Goal: Information Seeking & Learning: Learn about a topic

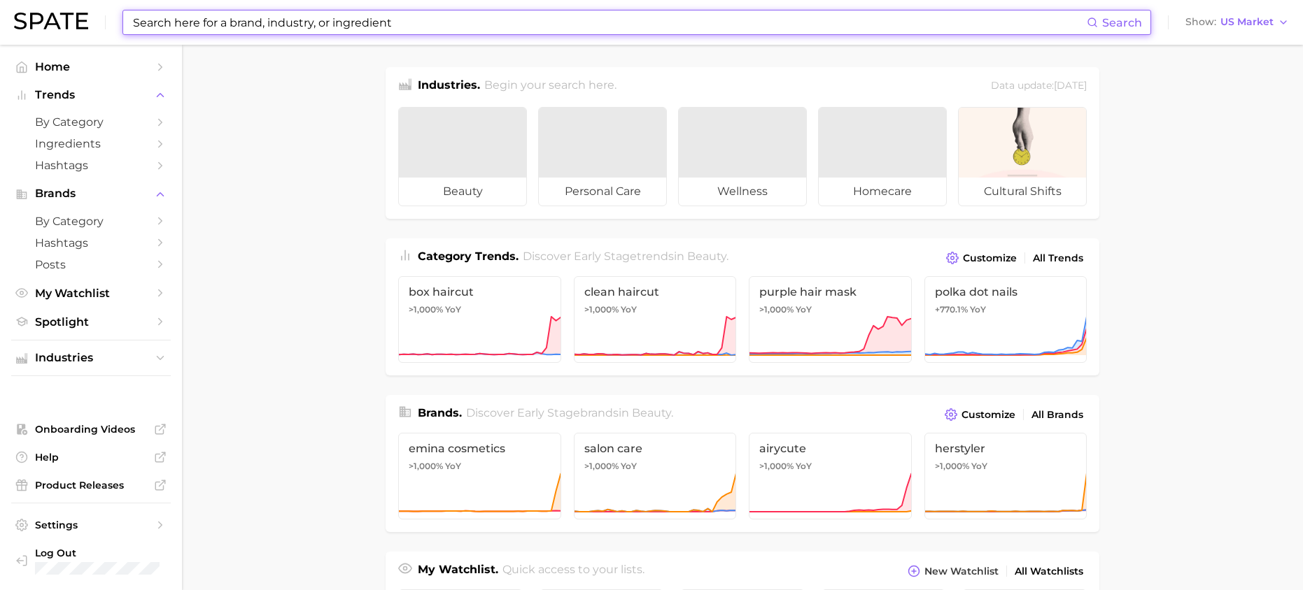
click at [152, 30] on input at bounding box center [609, 22] width 955 height 24
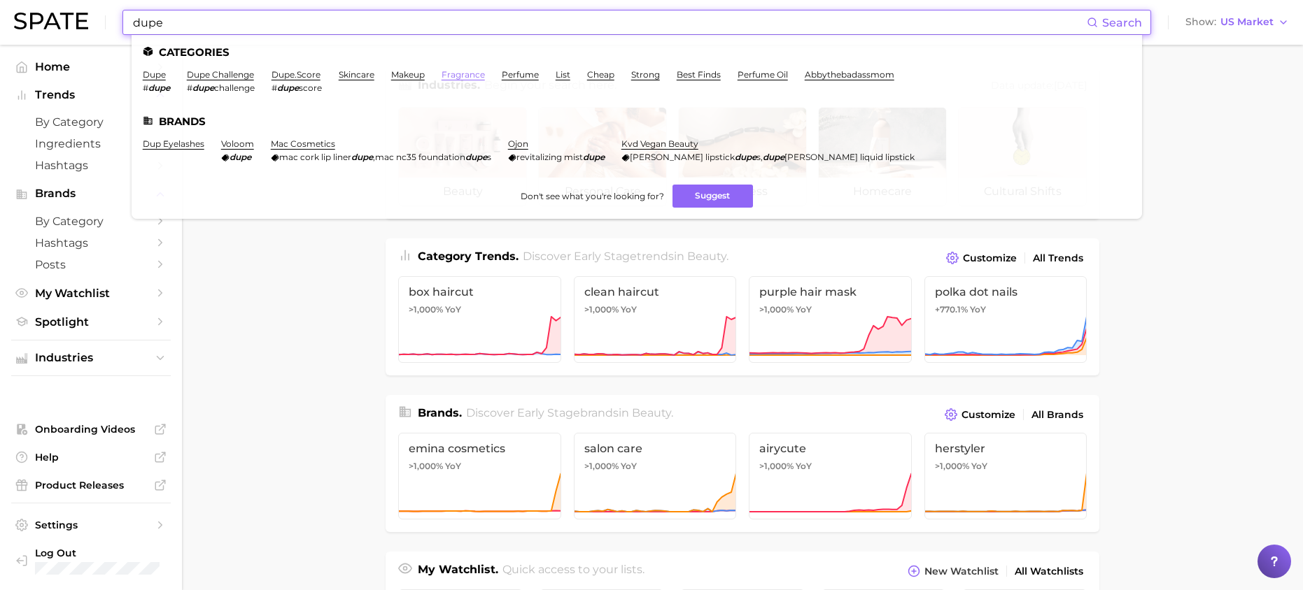
type input "dupe"
click at [464, 73] on link "fragrance" at bounding box center [462, 74] width 43 height 10
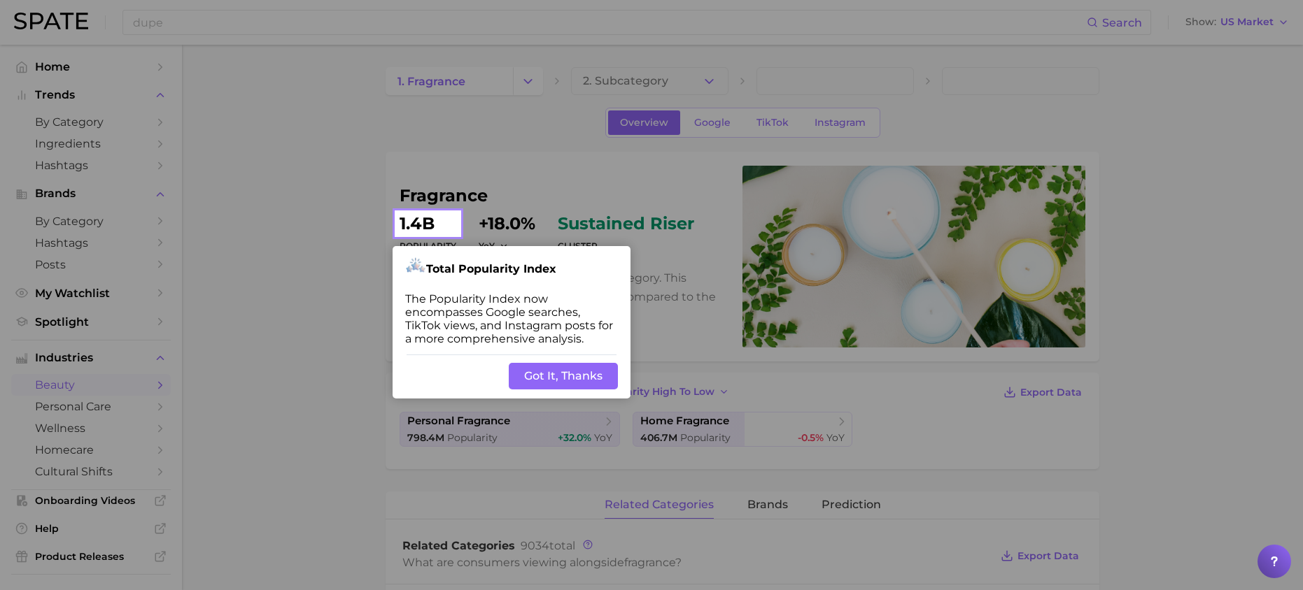
click at [548, 374] on button "Got It, Thanks" at bounding box center [563, 376] width 109 height 27
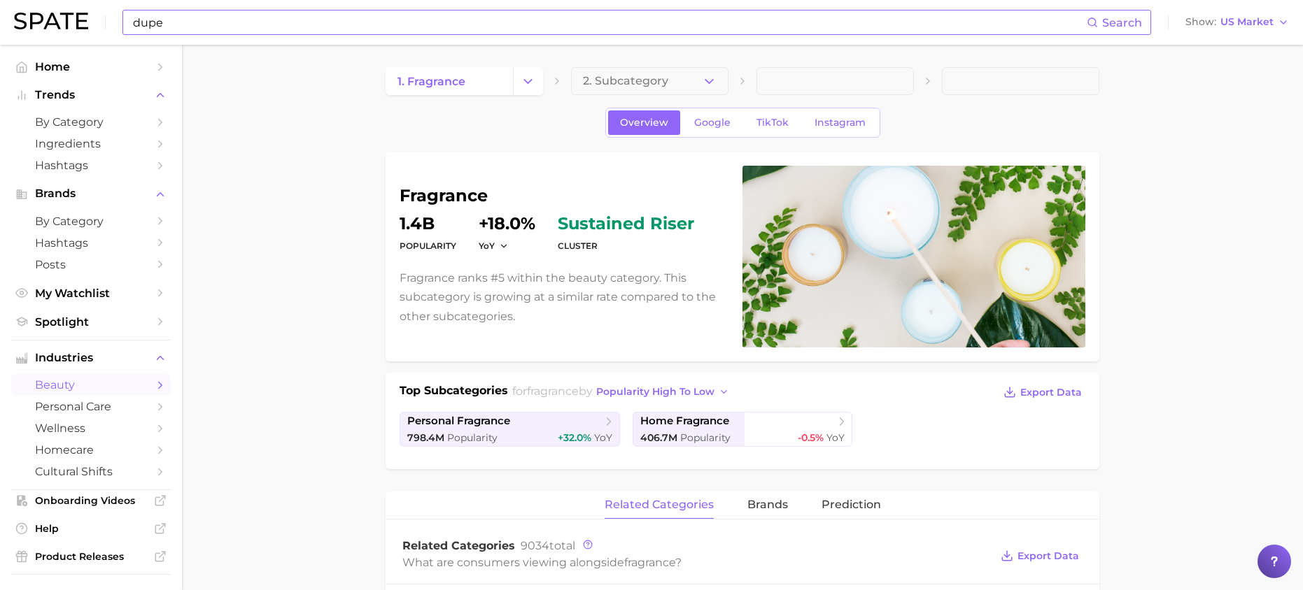
click at [236, 29] on input "dupe" at bounding box center [609, 22] width 955 height 24
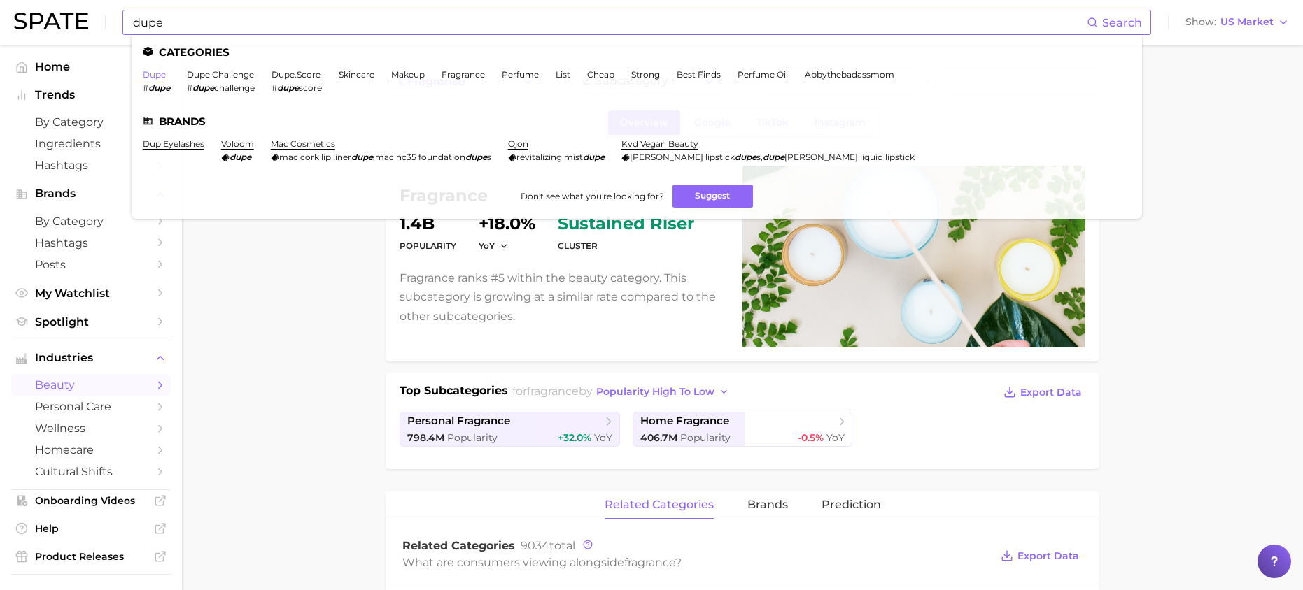
click at [153, 76] on link "dupe" at bounding box center [154, 74] width 23 height 10
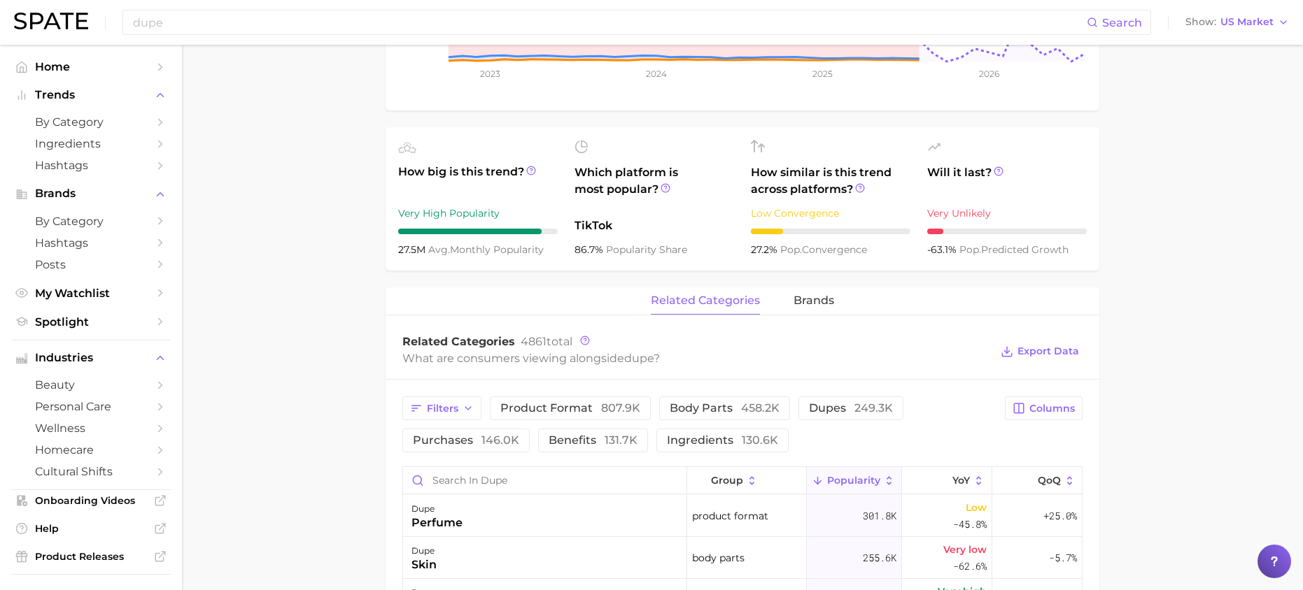
scroll to position [420, 0]
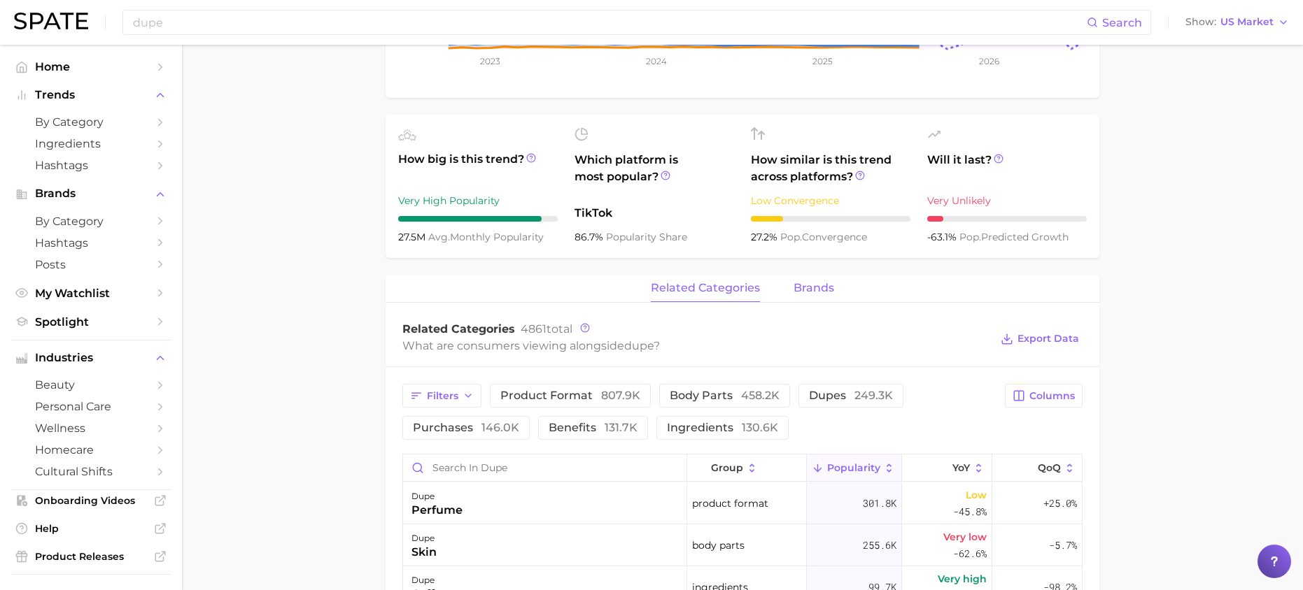
click at [807, 295] on span "brands" at bounding box center [813, 288] width 41 height 13
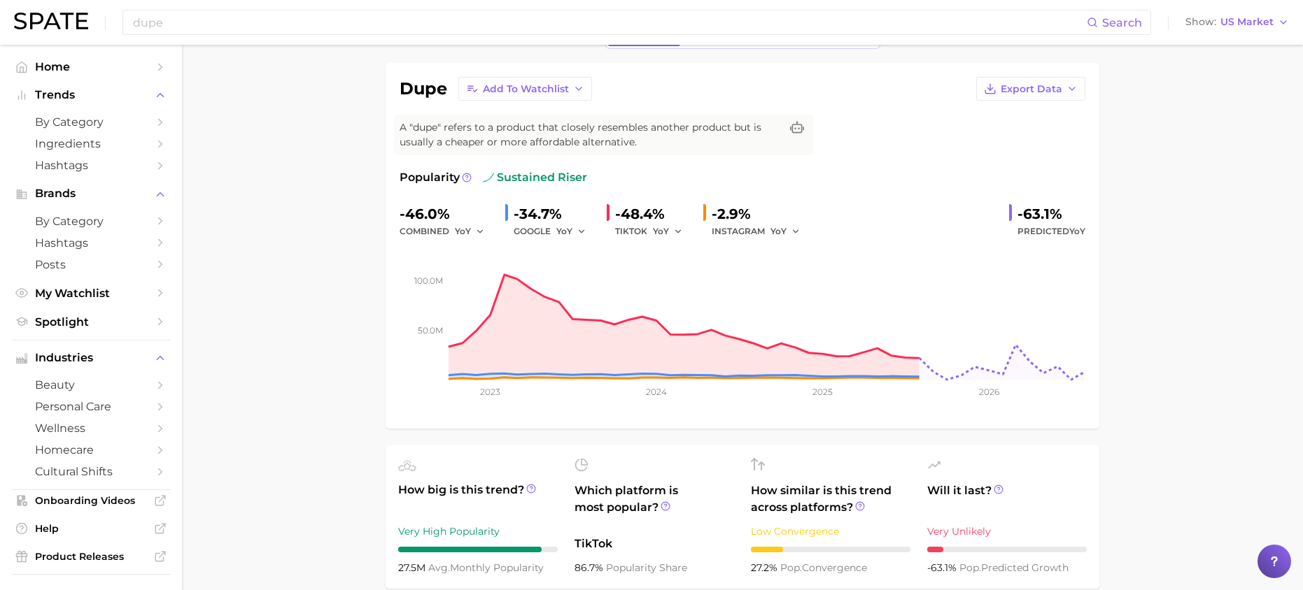
scroll to position [0, 0]
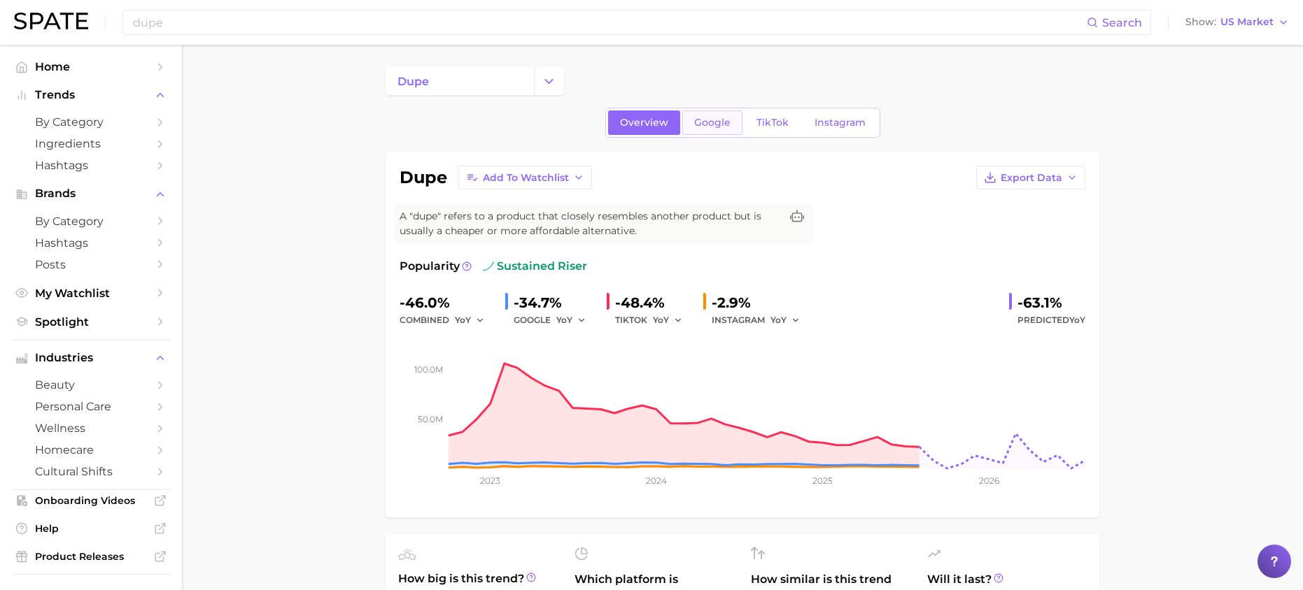
click at [705, 122] on span "Google" at bounding box center [712, 123] width 36 height 12
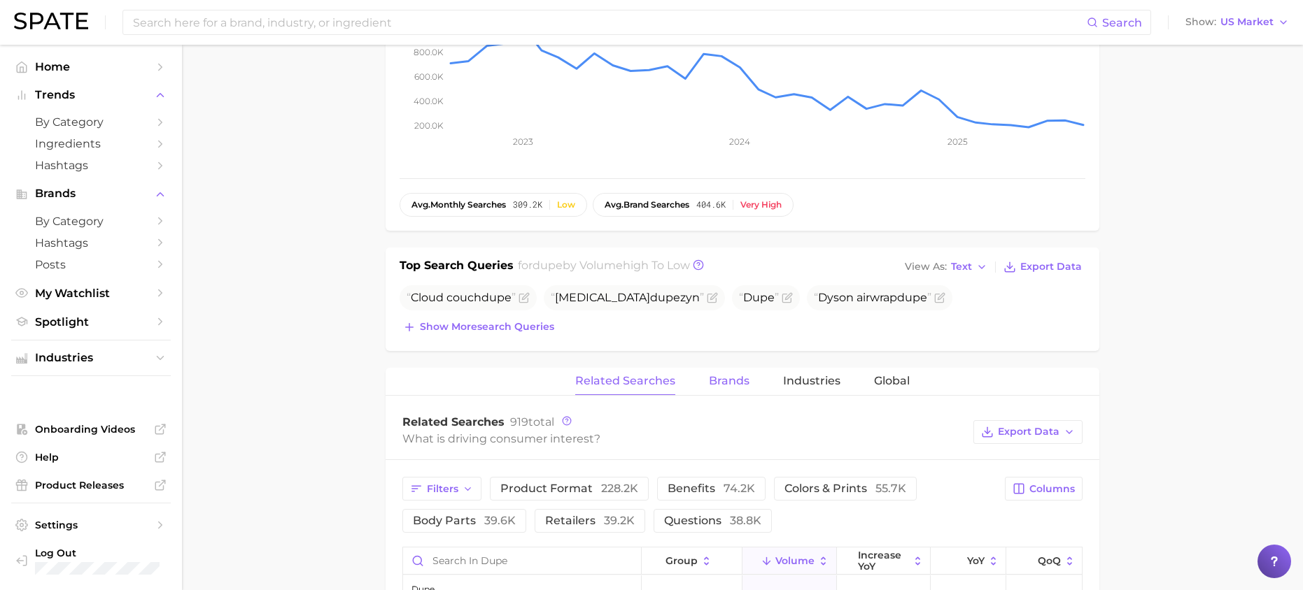
scroll to position [350, 0]
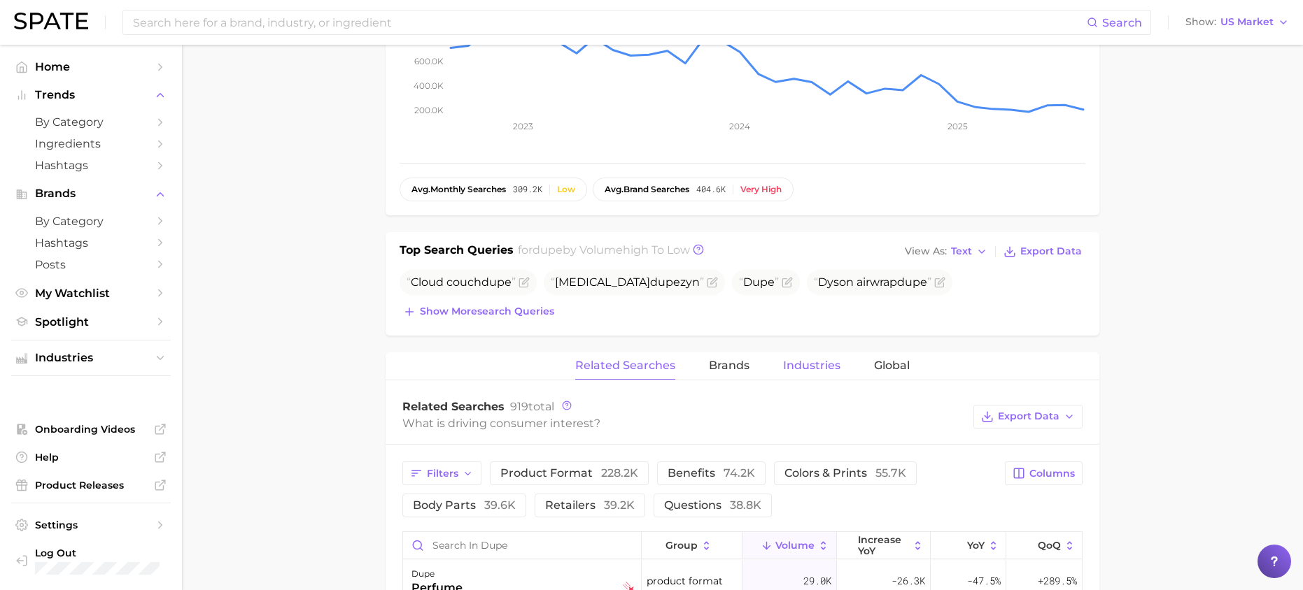
click at [816, 364] on span "Industries" at bounding box center [811, 366] width 57 height 13
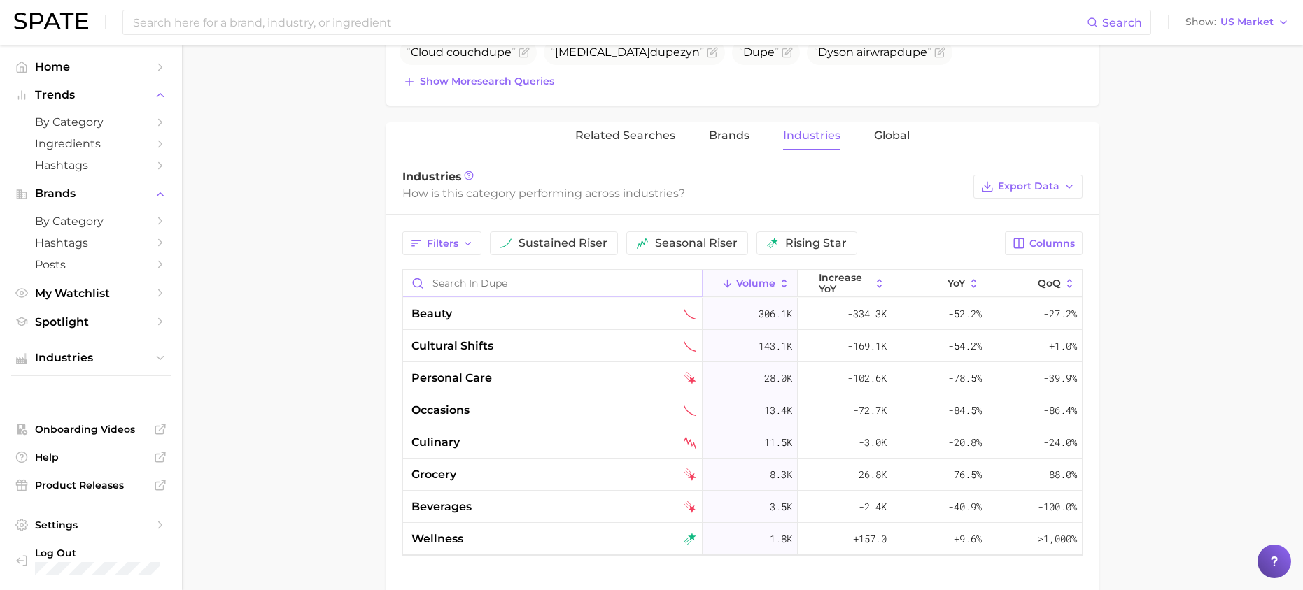
scroll to position [630, 0]
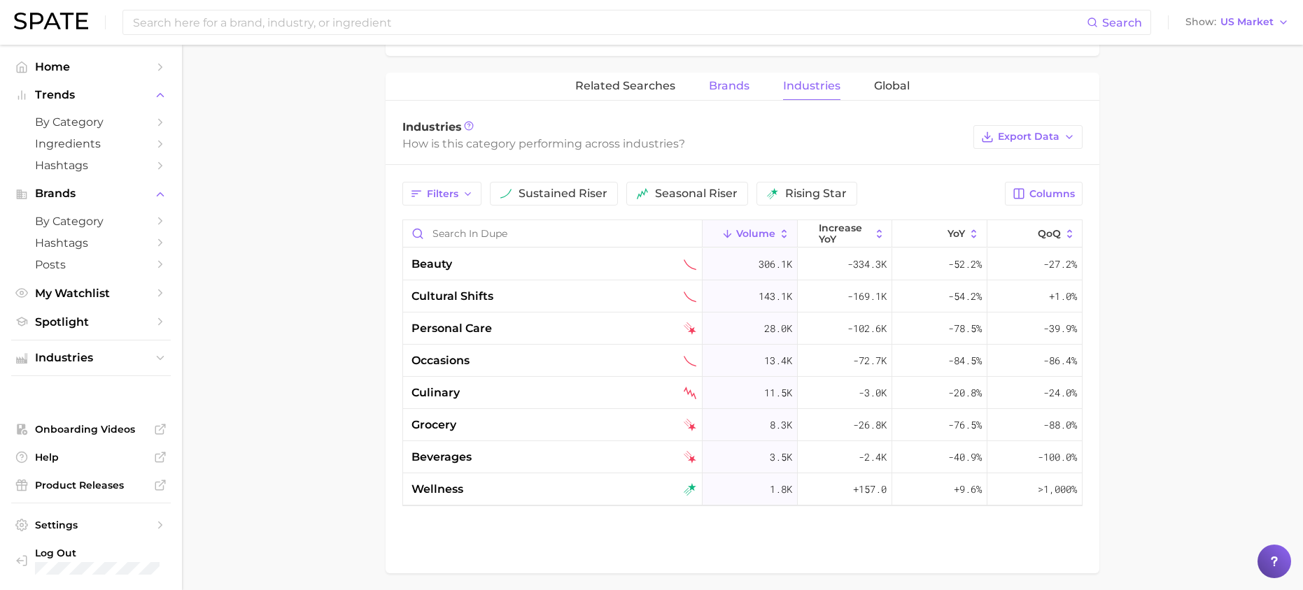
click at [736, 92] on span "Brands" at bounding box center [729, 86] width 41 height 13
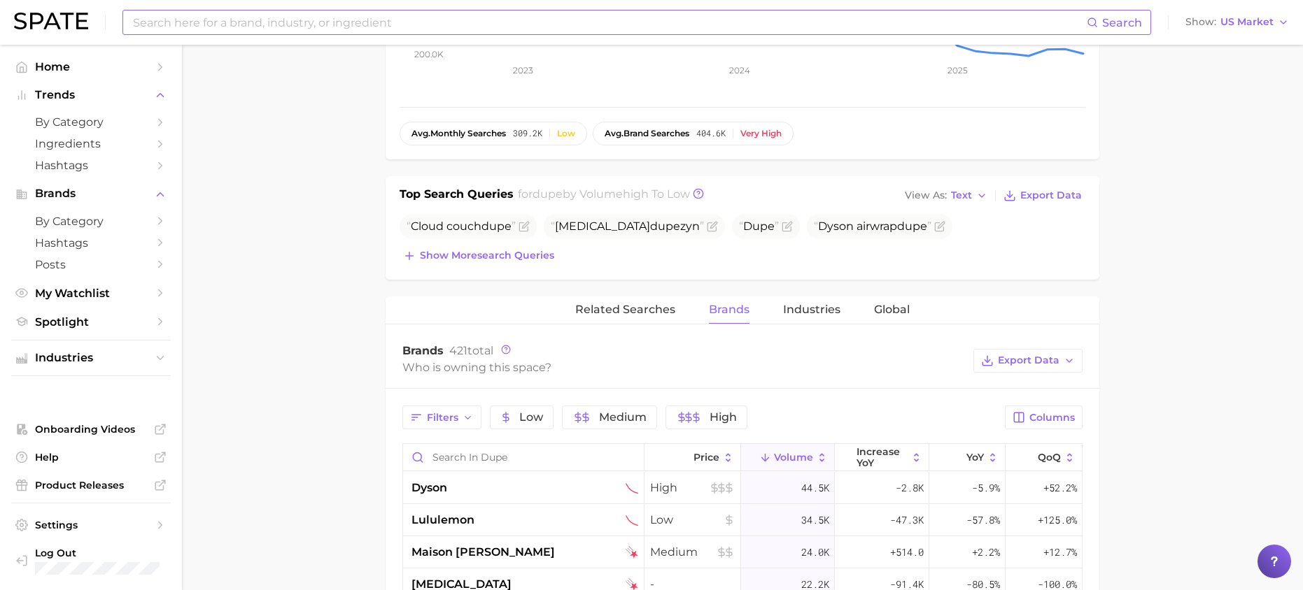
scroll to position [376, 0]
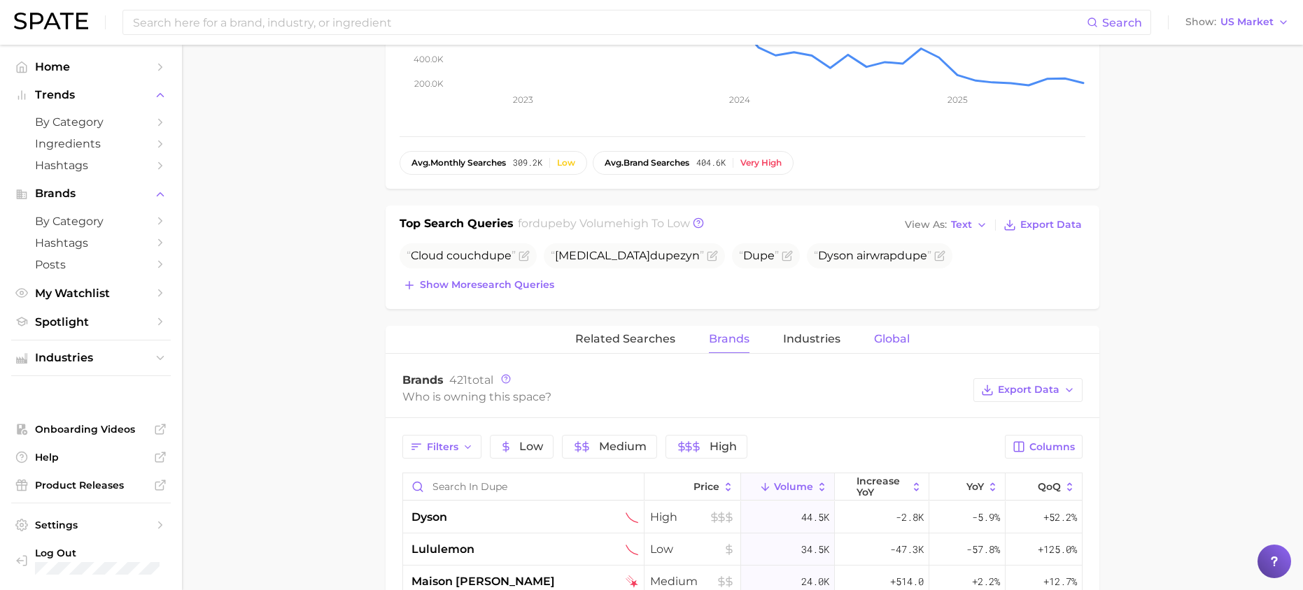
click at [892, 340] on span "Global" at bounding box center [892, 339] width 36 height 13
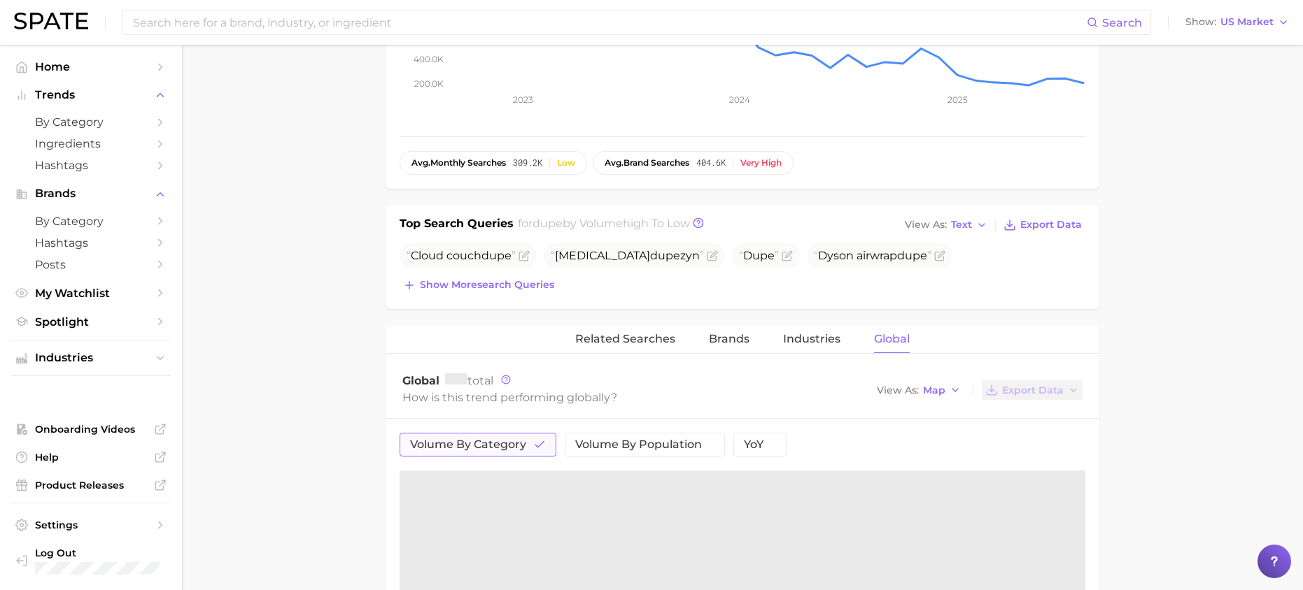
click at [532, 441] on button "volume by category" at bounding box center [477, 445] width 157 height 24
click at [531, 441] on button "volume by category" at bounding box center [477, 445] width 157 height 24
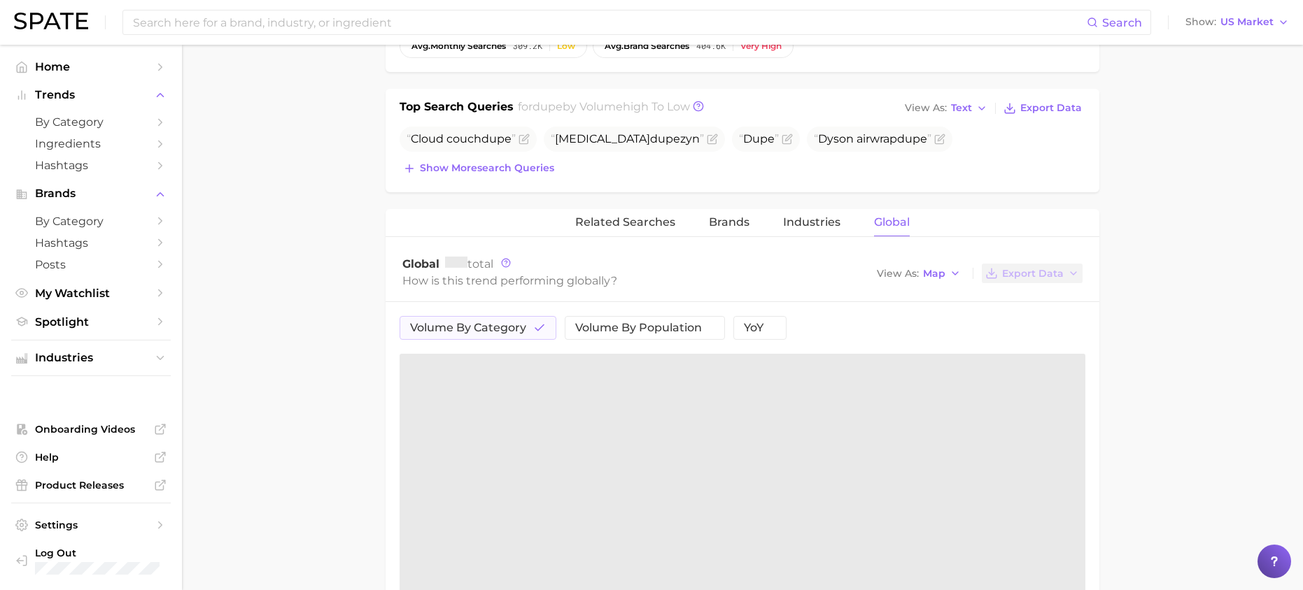
scroll to position [516, 0]
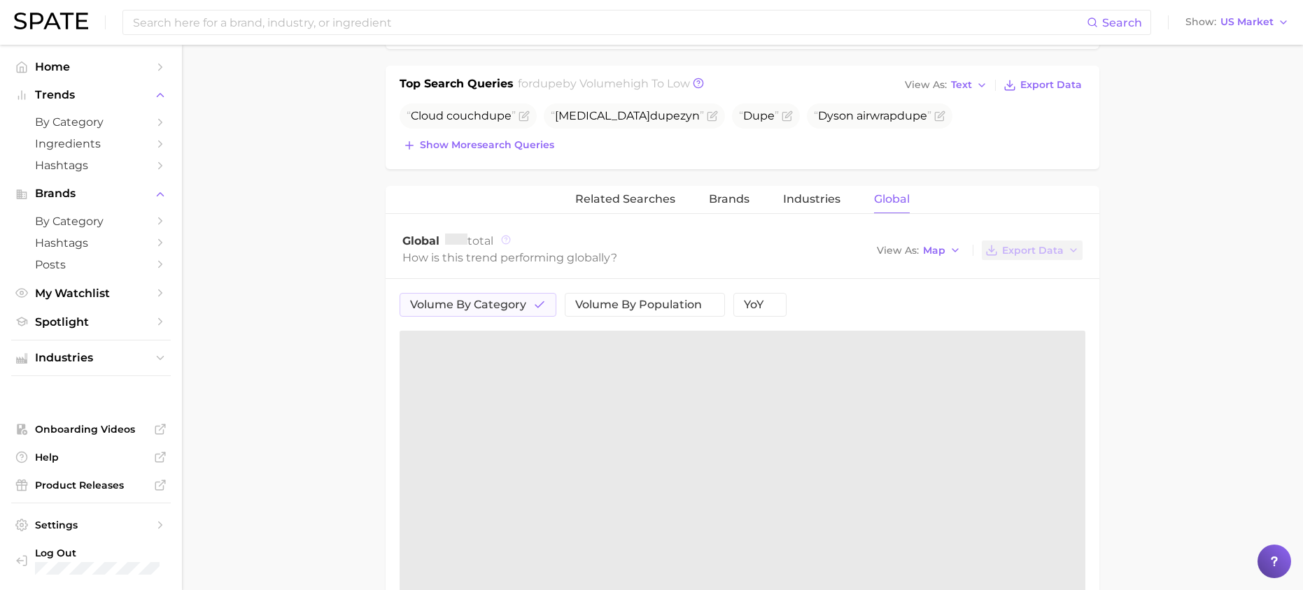
click at [509, 238] on icon at bounding box center [506, 240] width 10 height 10
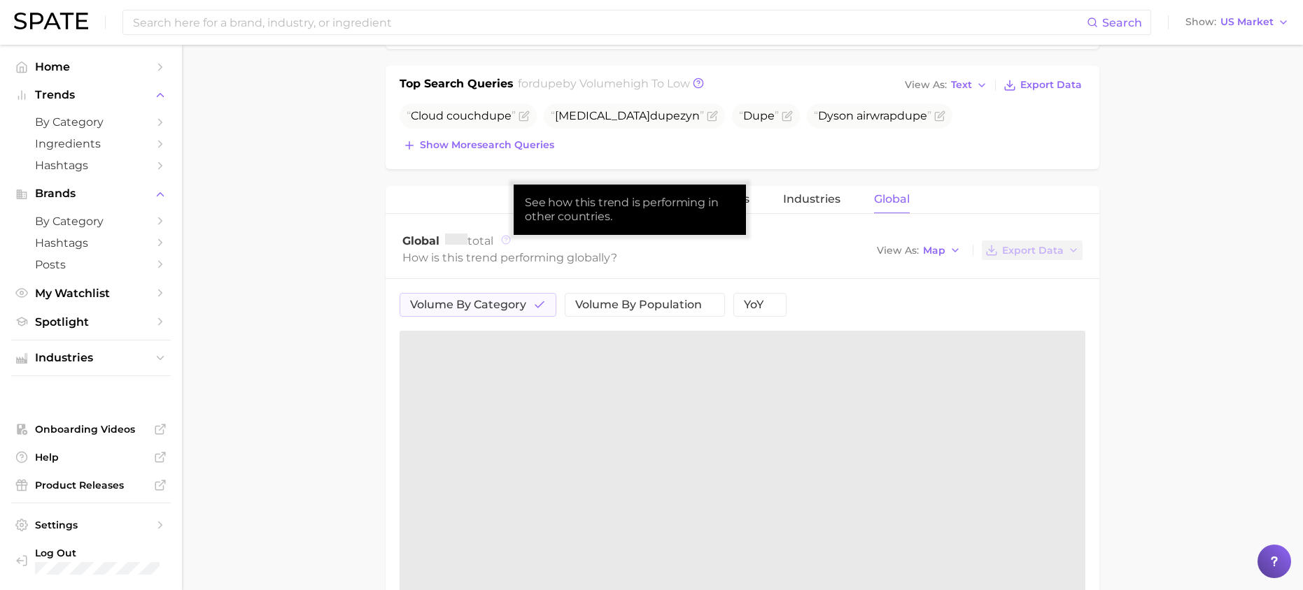
click at [509, 238] on icon at bounding box center [506, 240] width 10 height 10
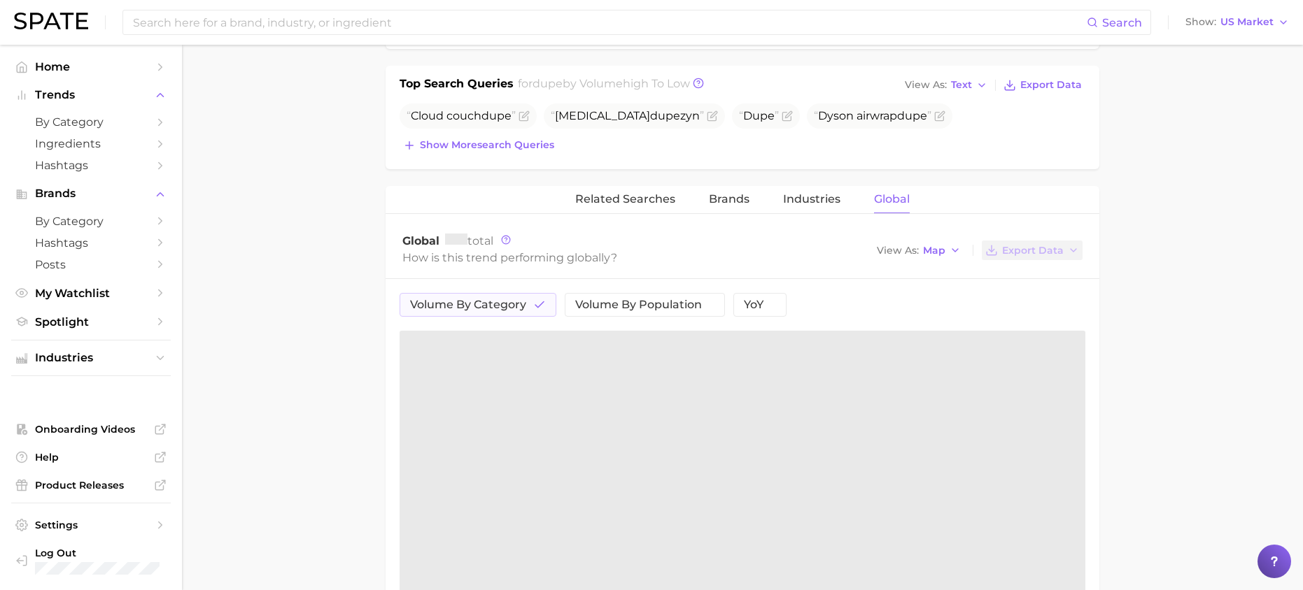
click at [1188, 193] on main "dupe Overview Google TikTok Instagram dupe Add to Watchlist Export Data A "dupe…" at bounding box center [742, 142] width 1121 height 1229
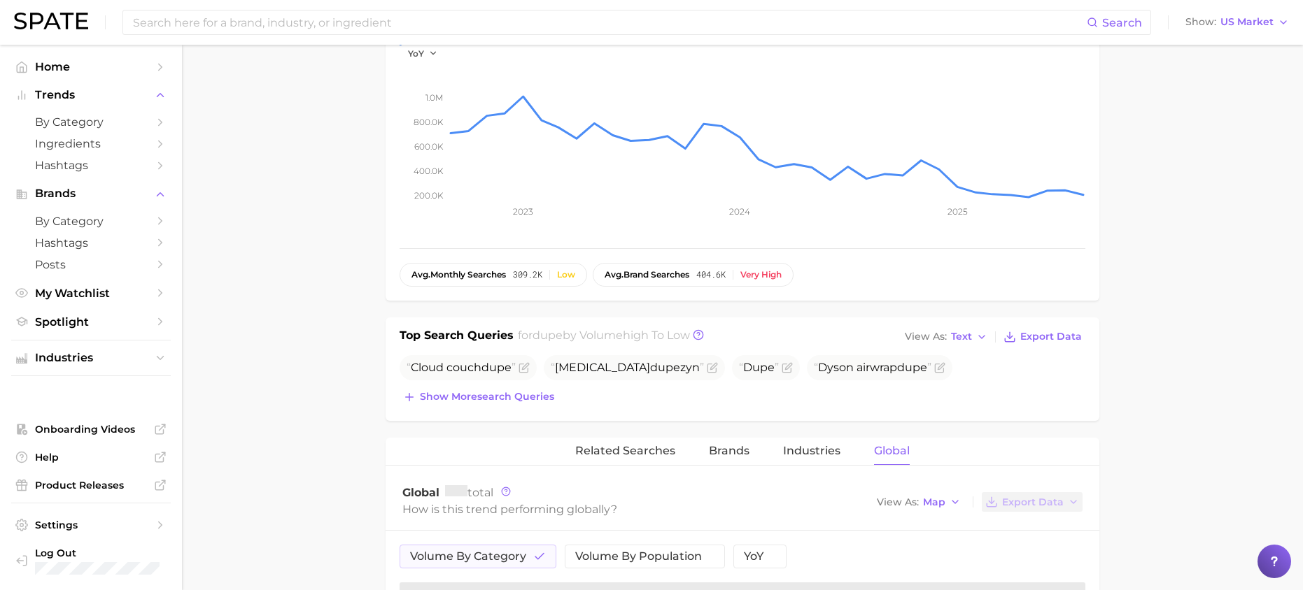
scroll to position [263, 0]
click at [449, 393] on span "Show more search queries" at bounding box center [487, 398] width 134 height 12
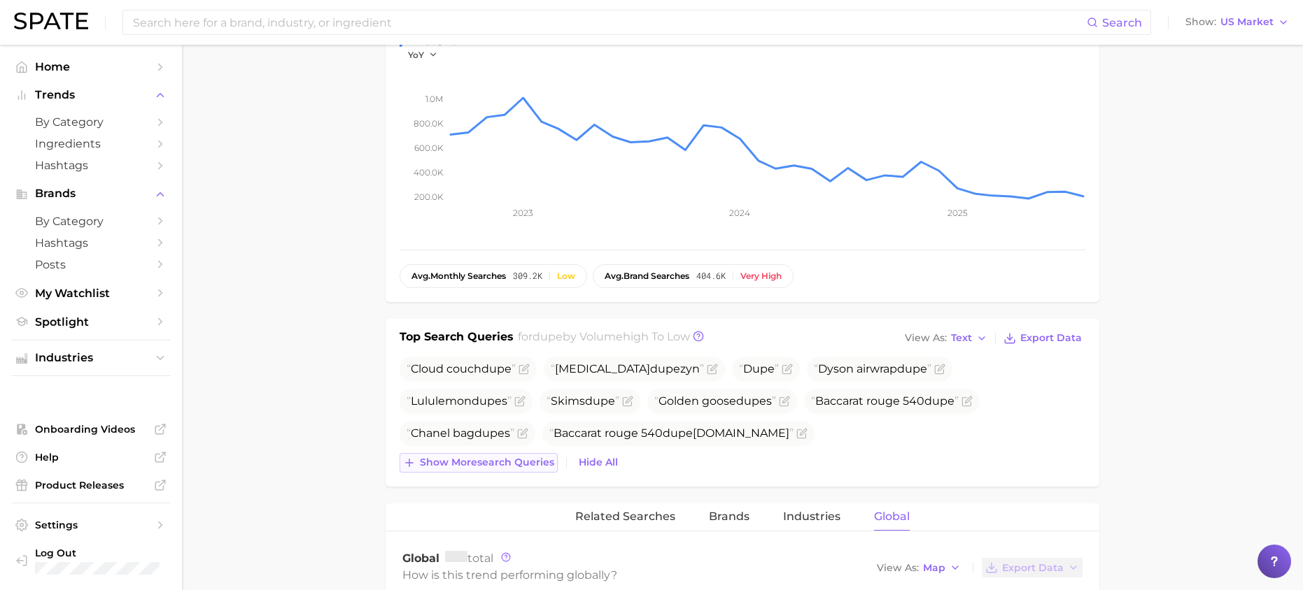
click at [451, 462] on span "Show more search queries" at bounding box center [487, 463] width 134 height 12
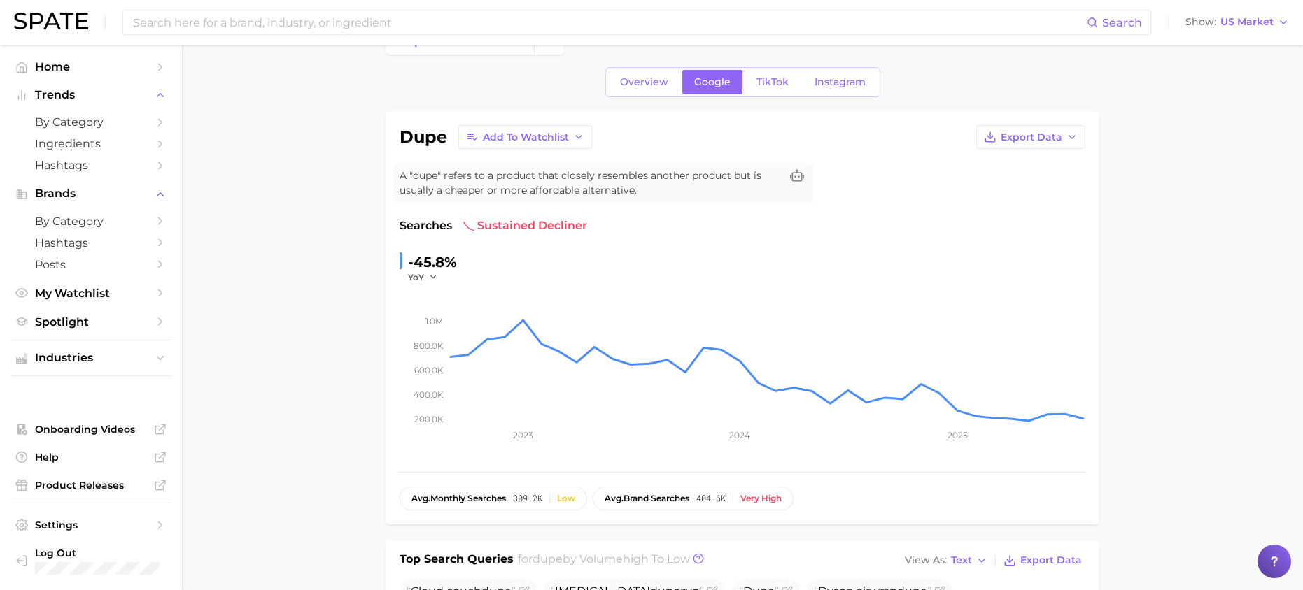
scroll to position [0, 0]
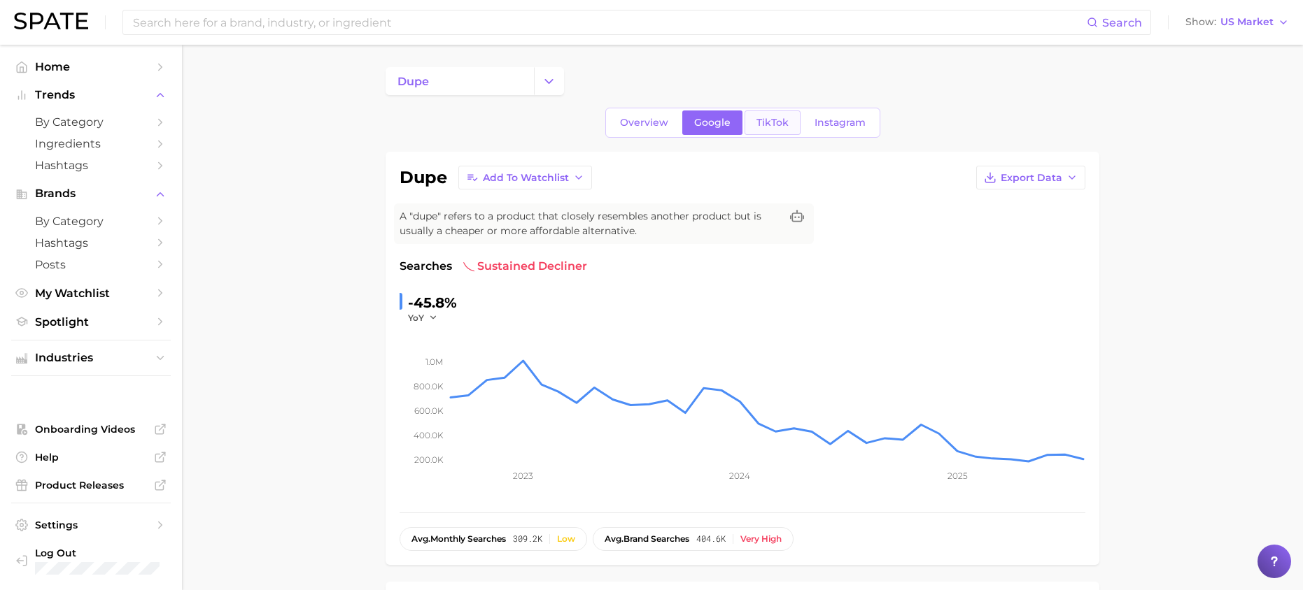
click at [783, 122] on span "TikTok" at bounding box center [772, 123] width 32 height 12
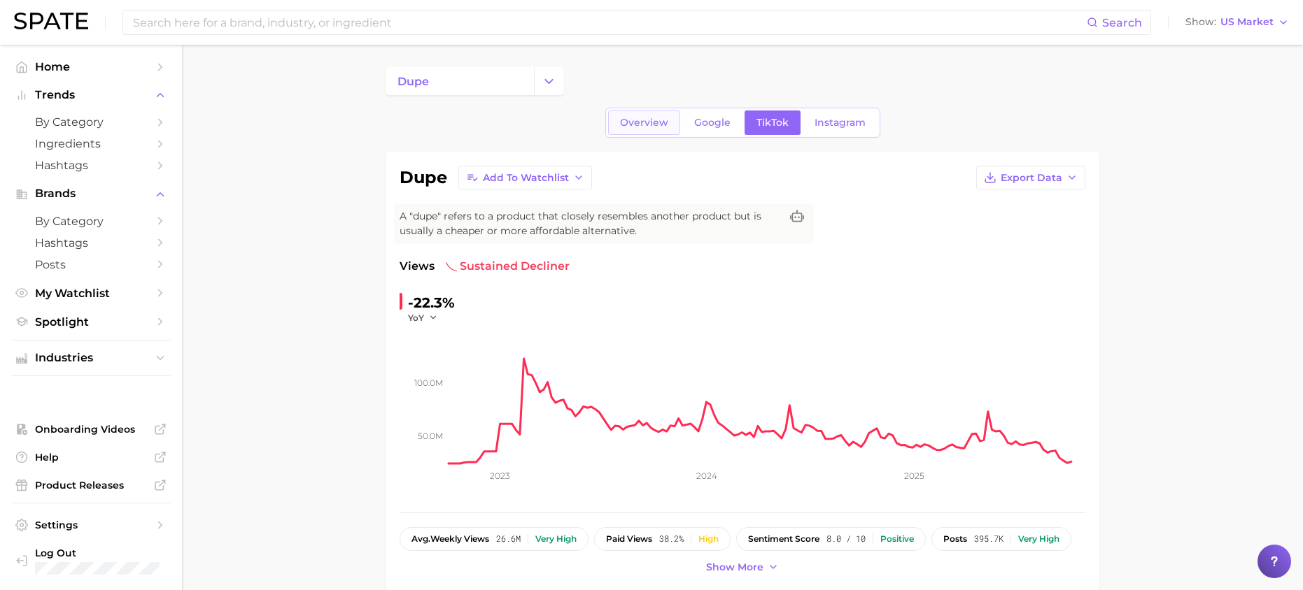
click at [637, 118] on span "Overview" at bounding box center [644, 123] width 48 height 12
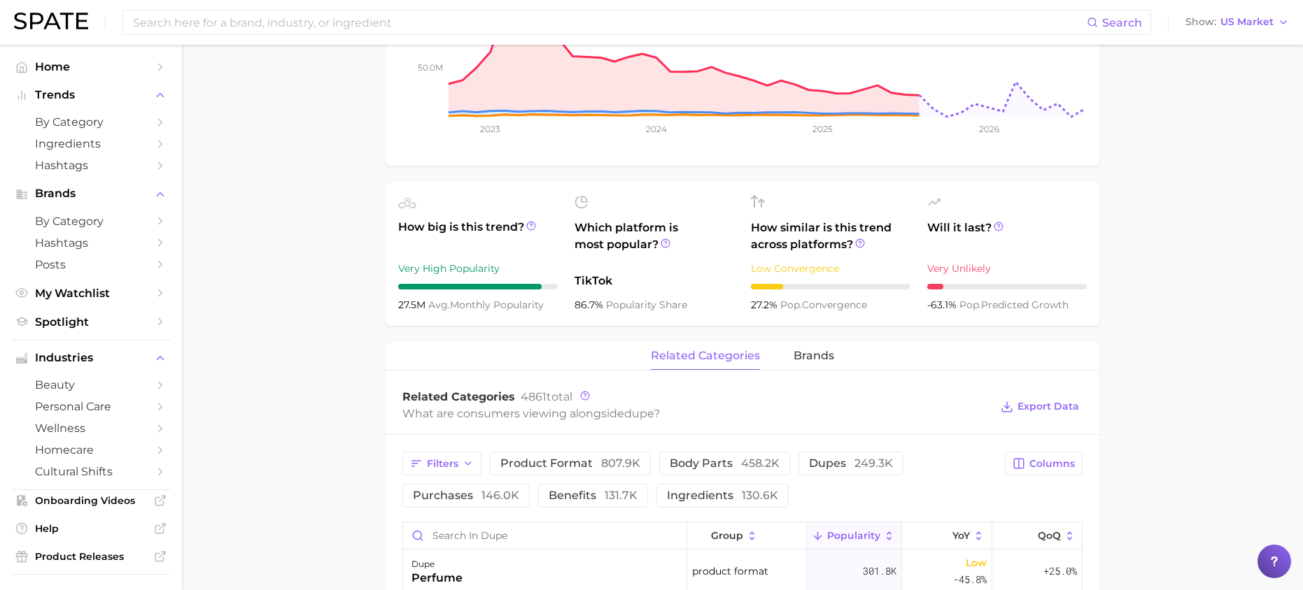
scroll to position [420, 0]
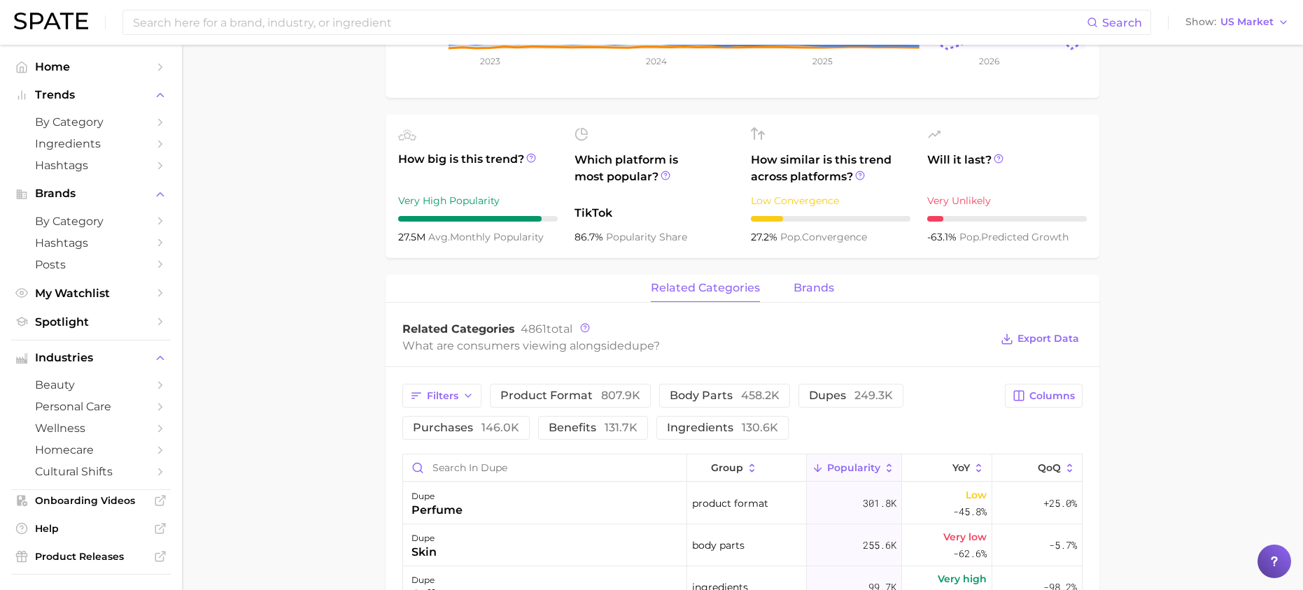
click at [807, 292] on span "brands" at bounding box center [813, 288] width 41 height 13
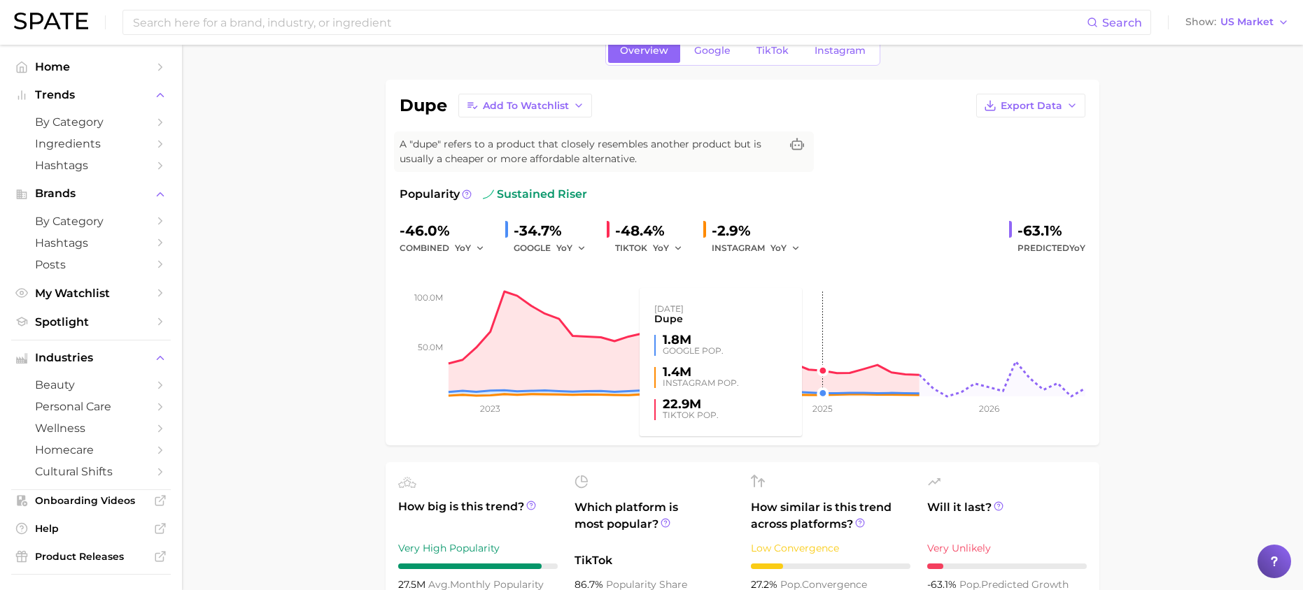
scroll to position [0, 0]
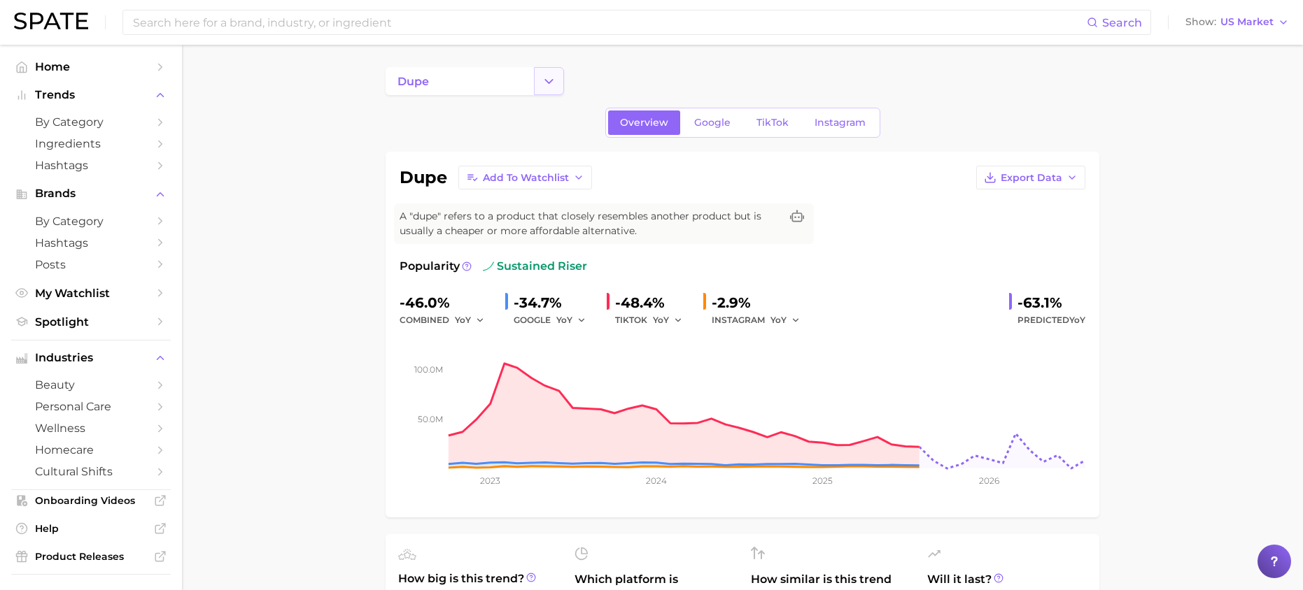
click at [558, 80] on button "Change Category" at bounding box center [549, 81] width 30 height 28
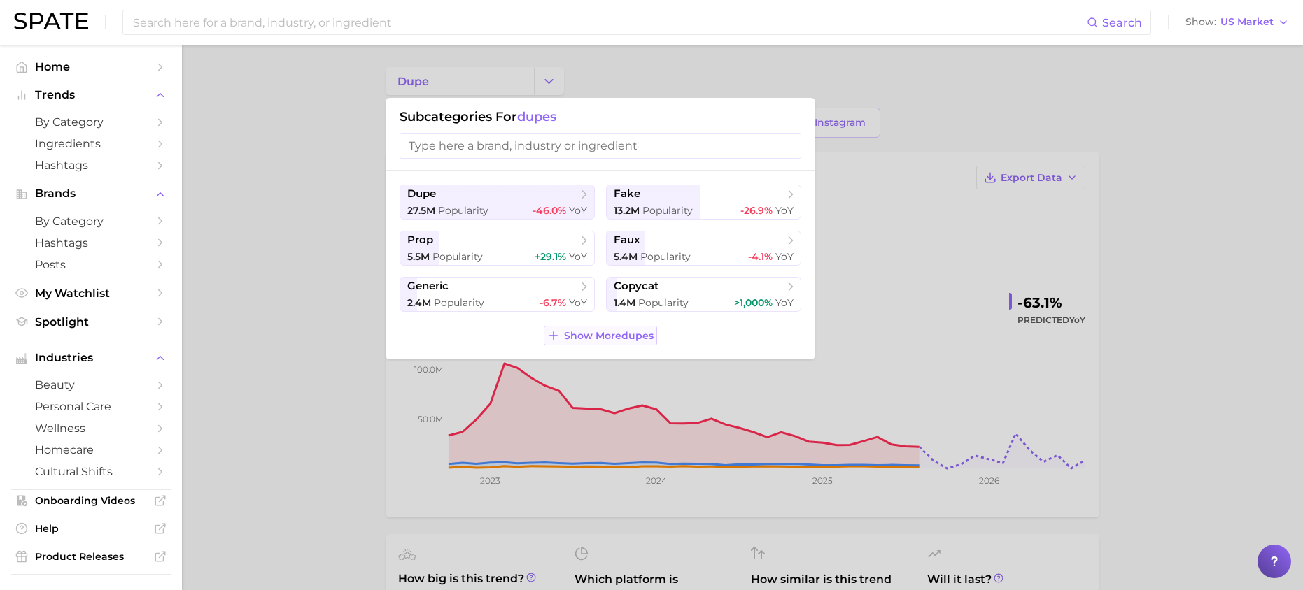
click at [594, 342] on button "Show More dupes" at bounding box center [600, 336] width 113 height 20
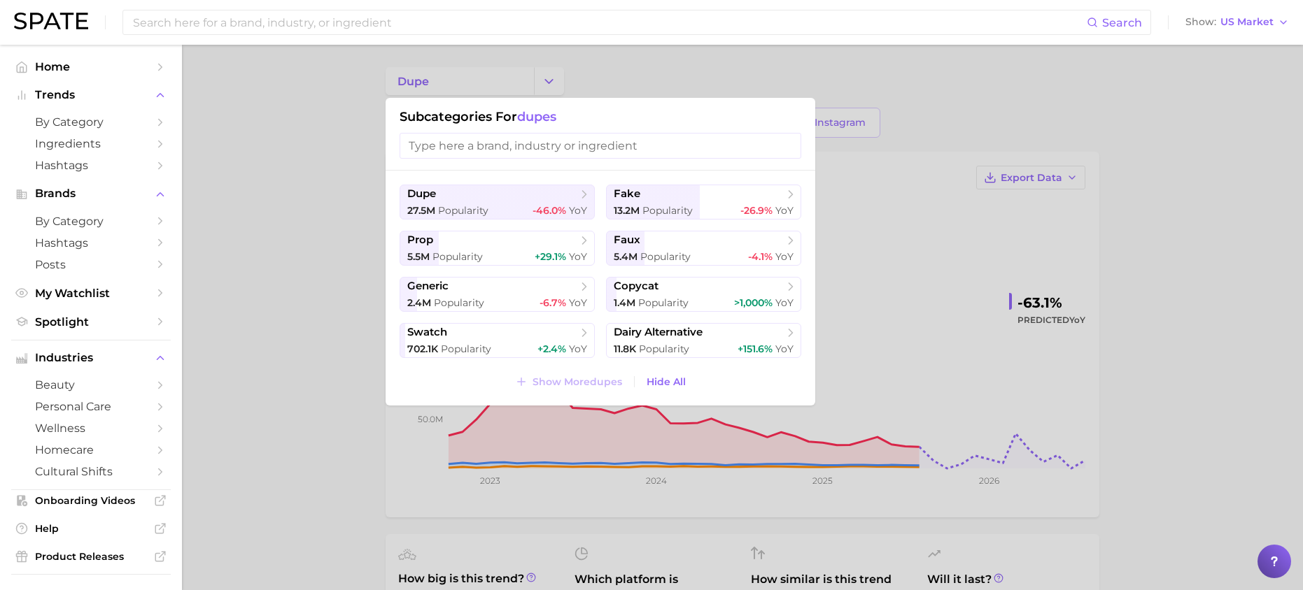
click at [521, 148] on input "search" at bounding box center [600, 146] width 402 height 26
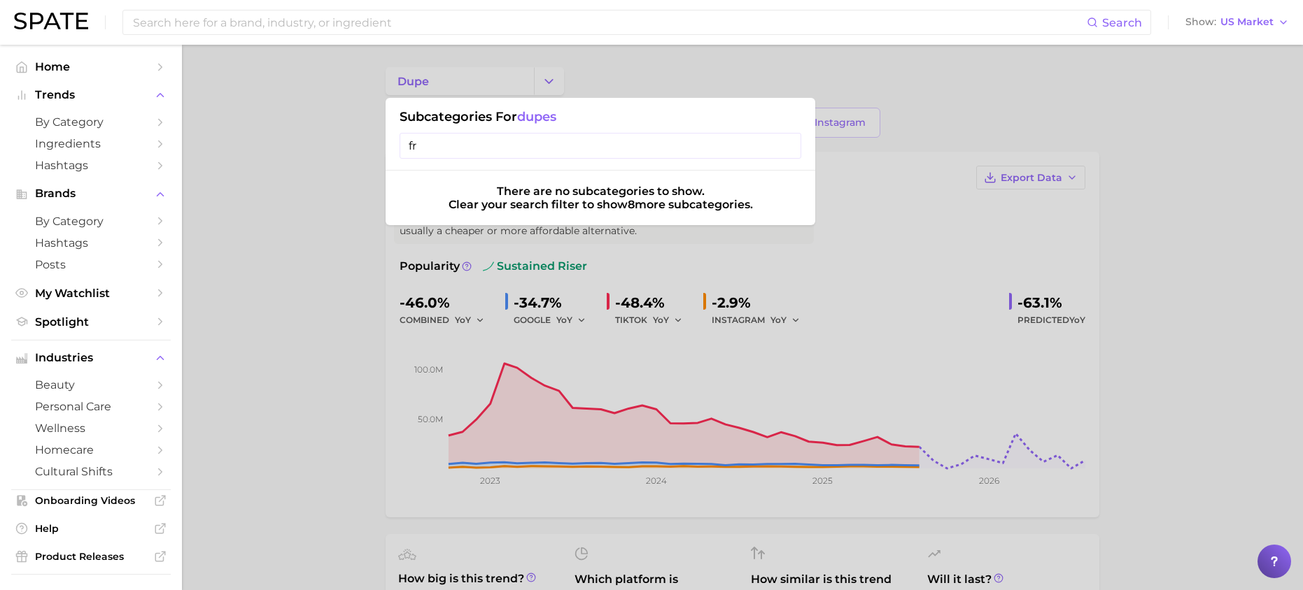
type input "f"
type input "b"
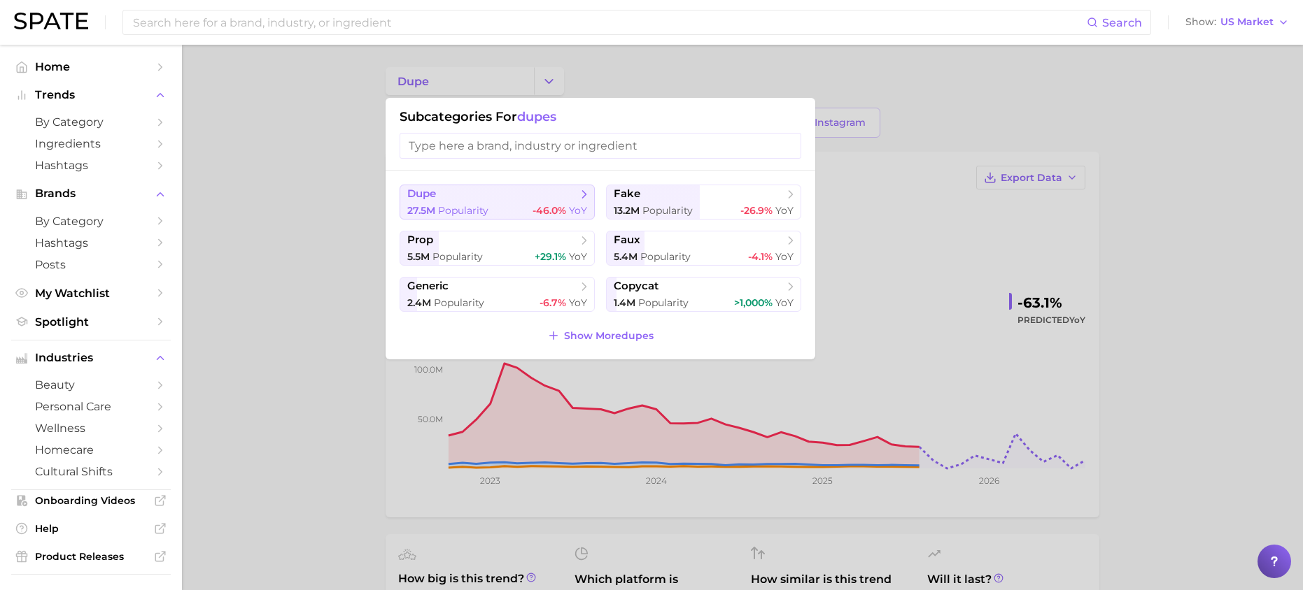
click at [575, 199] on span "dupe" at bounding box center [492, 195] width 170 height 14
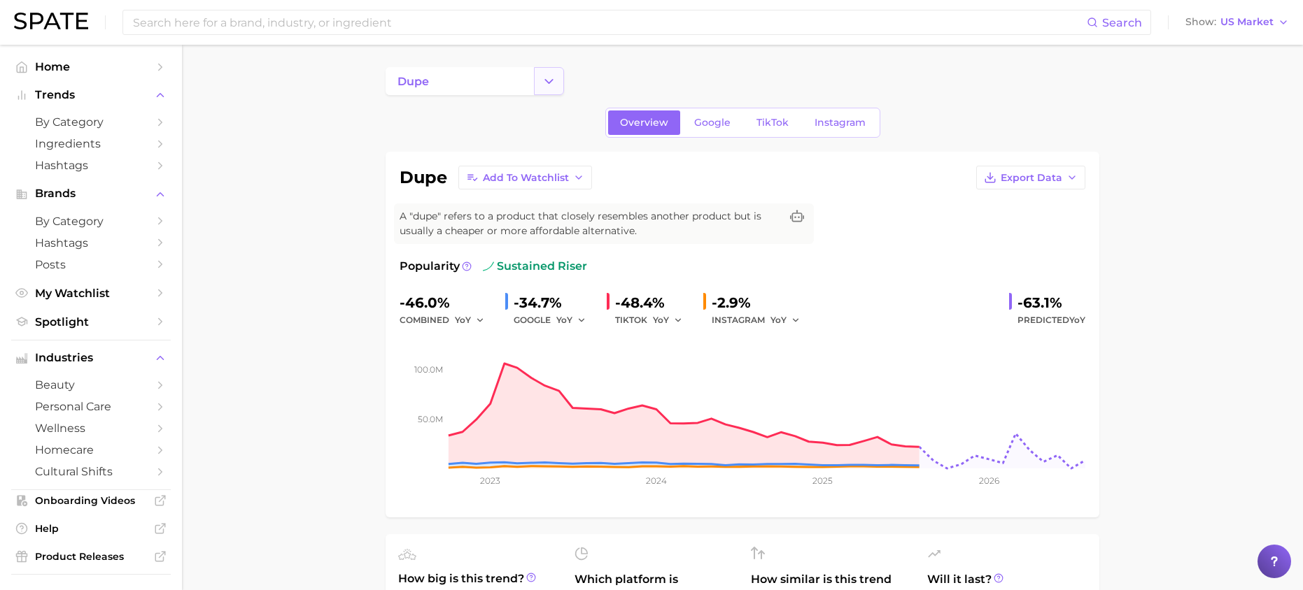
click at [553, 81] on icon "Change Category" at bounding box center [549, 81] width 15 height 15
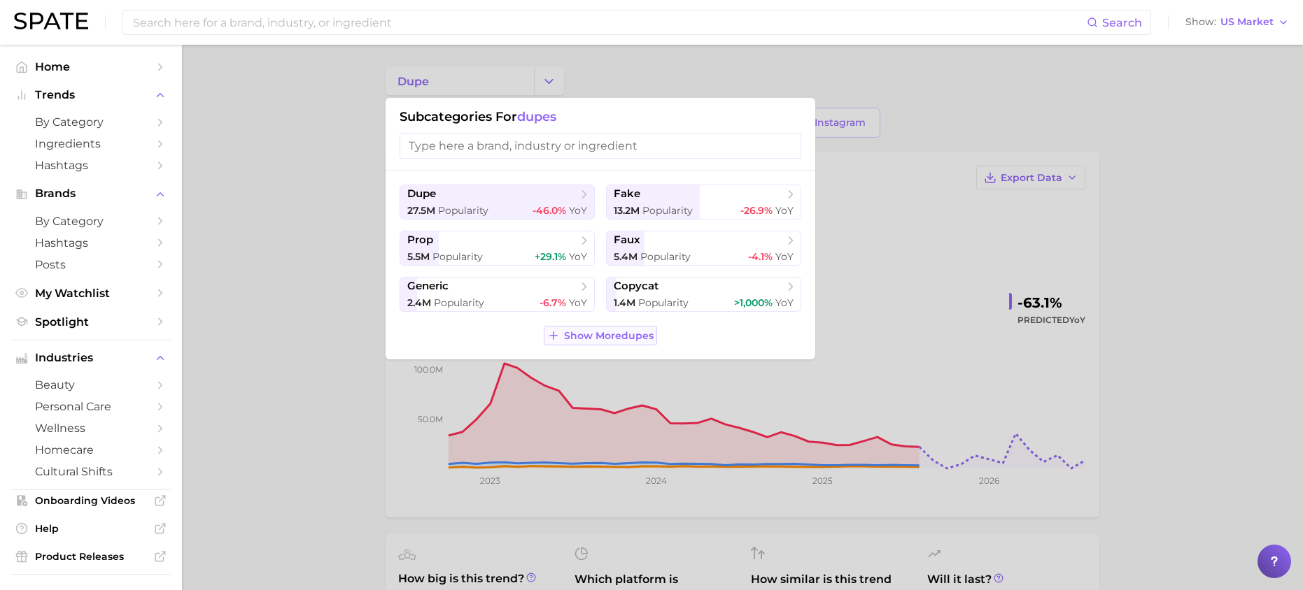
click at [632, 333] on span "Show More dupes" at bounding box center [609, 336] width 90 height 12
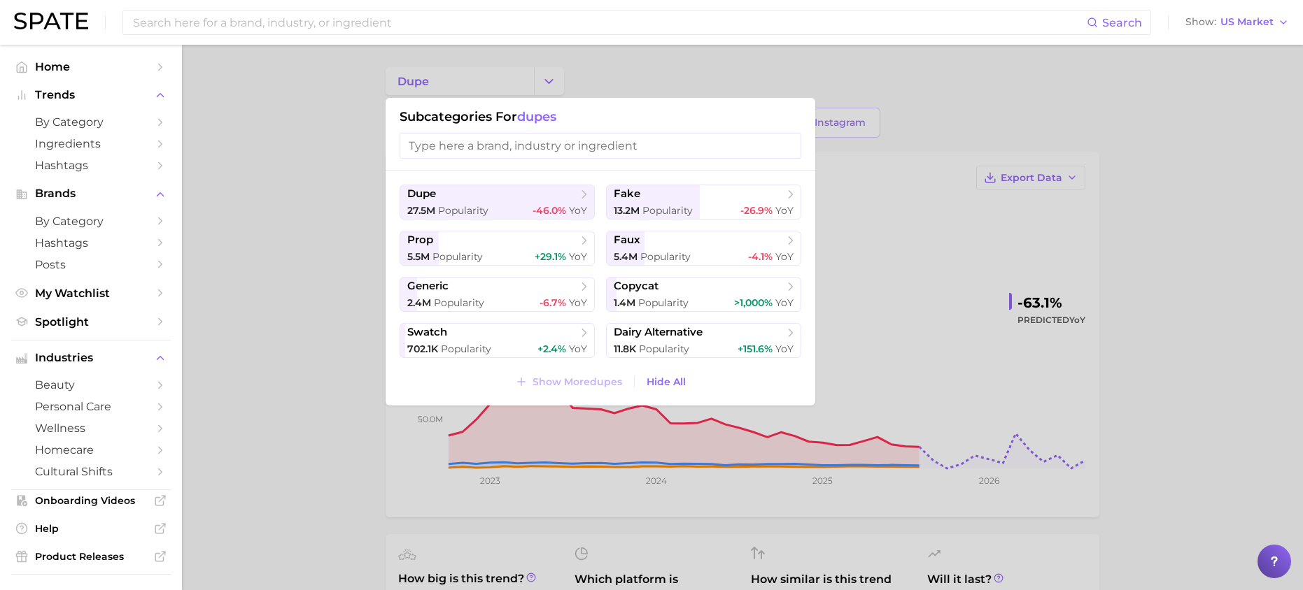
click at [528, 148] on input "search" at bounding box center [600, 146] width 402 height 26
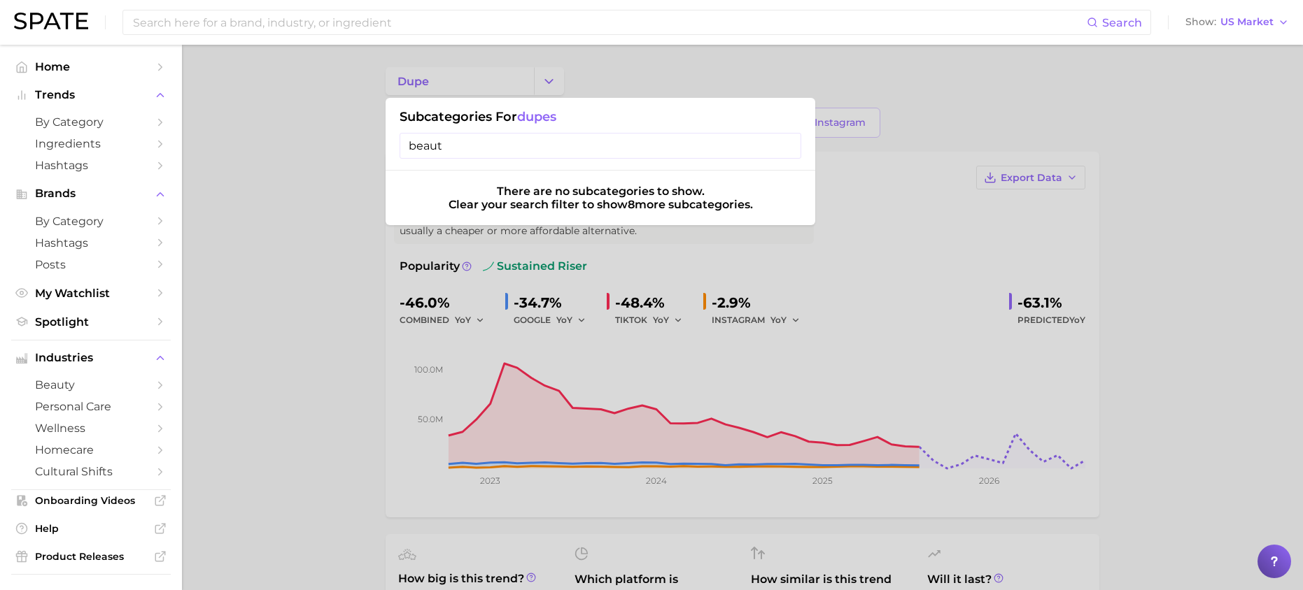
type input "beauty"
click at [779, 148] on input "beauty" at bounding box center [600, 146] width 402 height 26
click at [790, 143] on input "beauty" at bounding box center [600, 146] width 402 height 26
click at [788, 145] on input "beauty" at bounding box center [600, 146] width 402 height 26
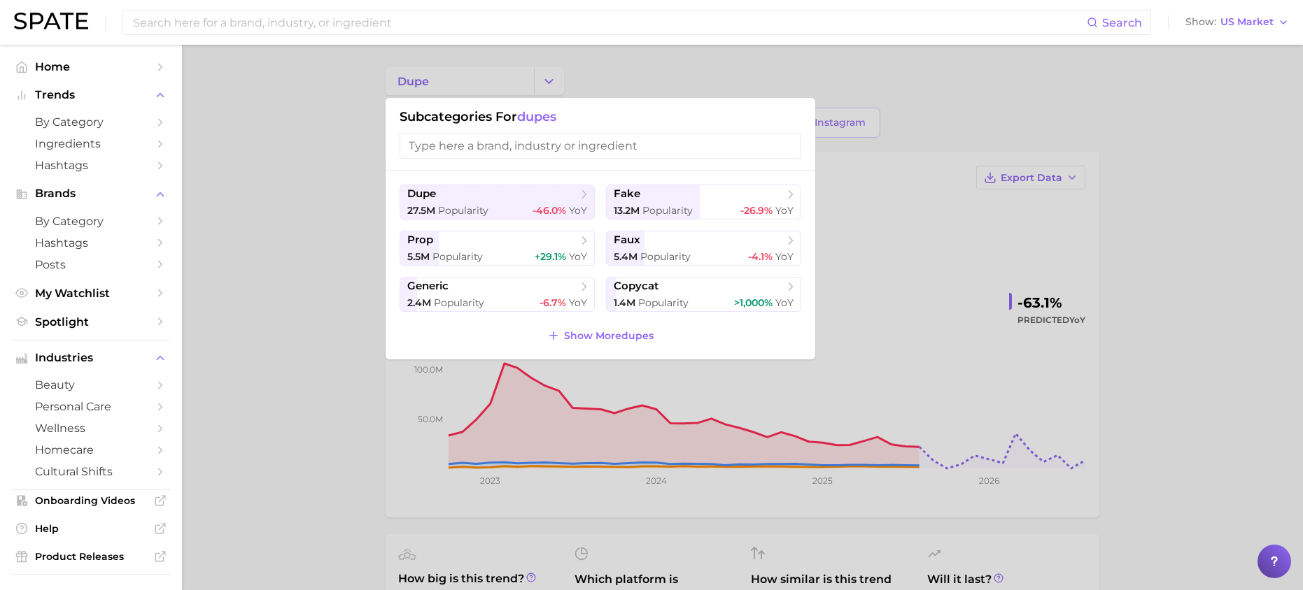
click at [655, 56] on div at bounding box center [651, 295] width 1303 height 590
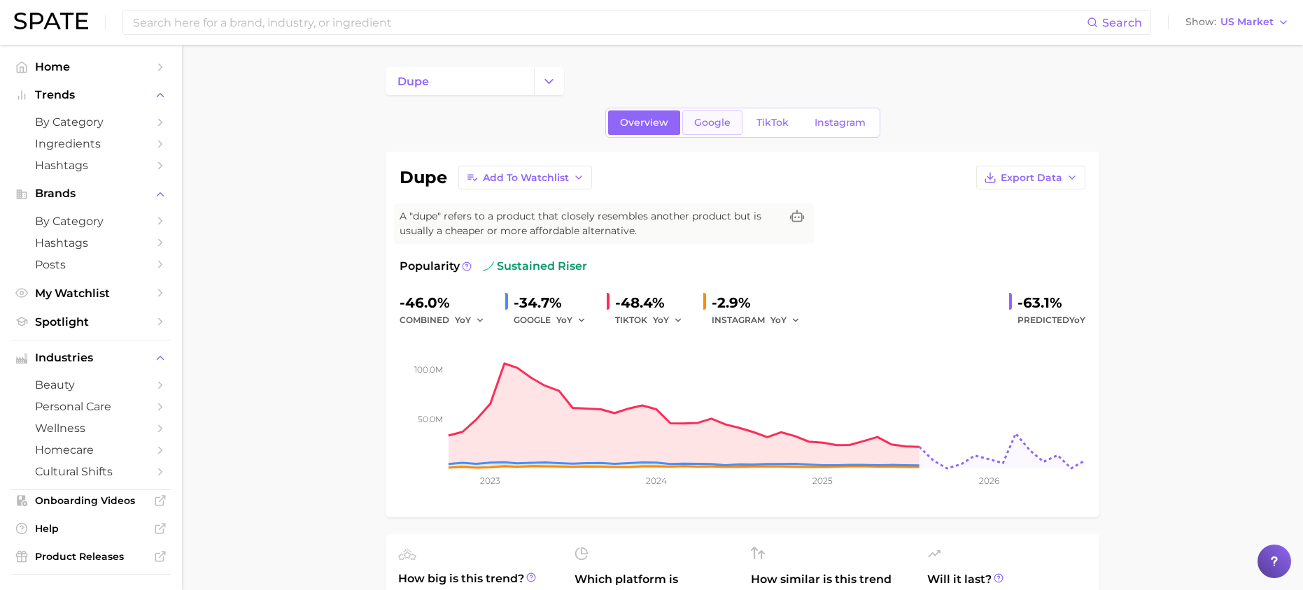
click at [718, 123] on span "Google" at bounding box center [712, 123] width 36 height 12
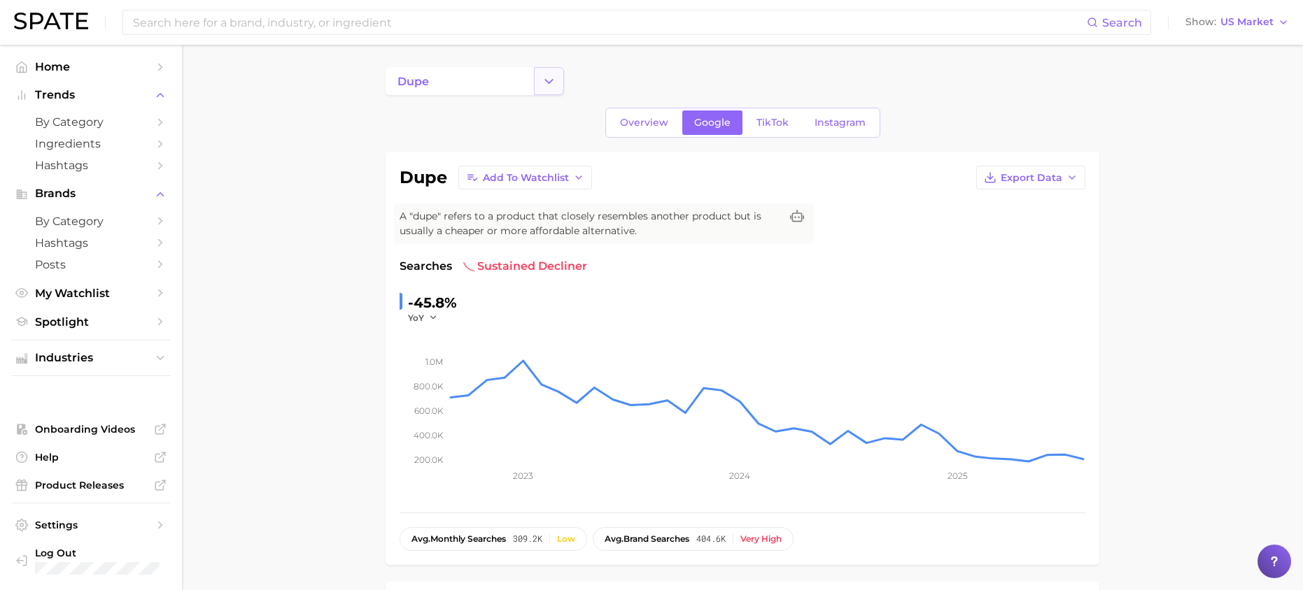
click at [545, 80] on polyline "Change Category" at bounding box center [549, 80] width 8 height 3
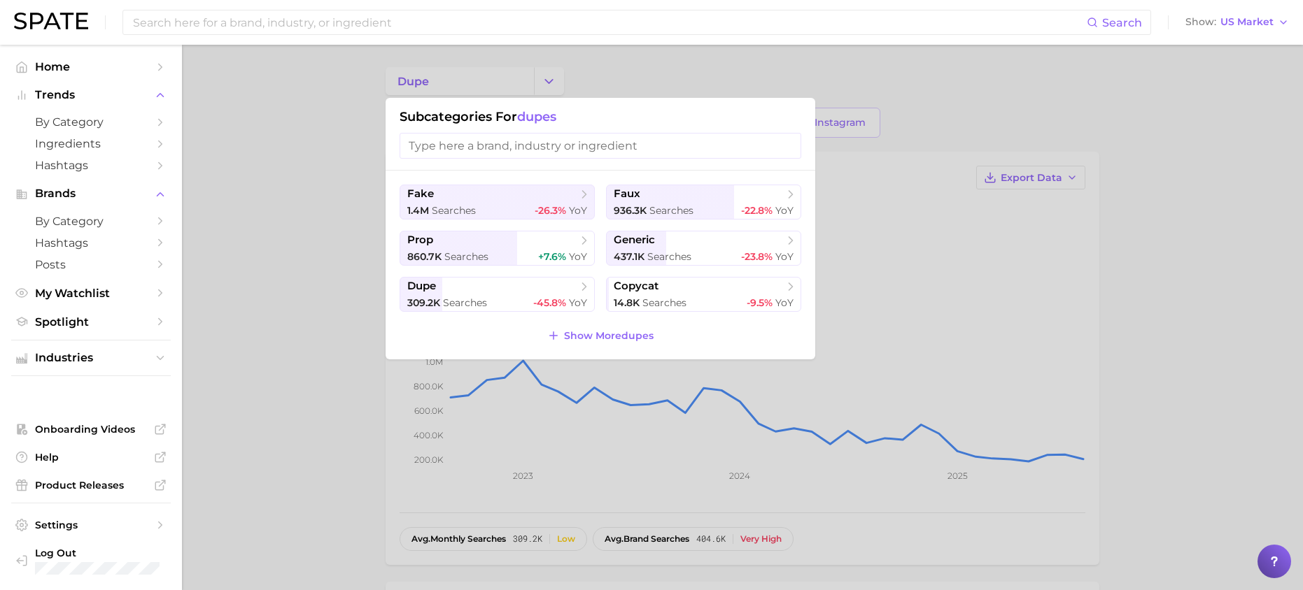
click at [742, 80] on div at bounding box center [651, 295] width 1303 height 590
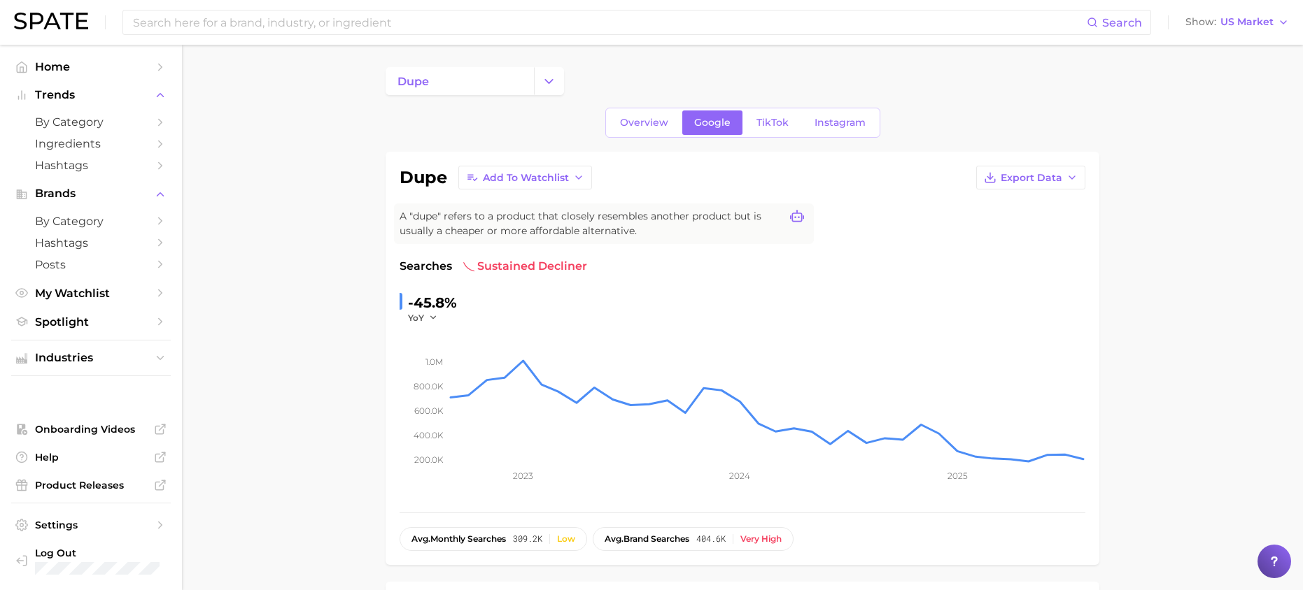
click at [798, 217] on icon at bounding box center [797, 217] width 14 height 14
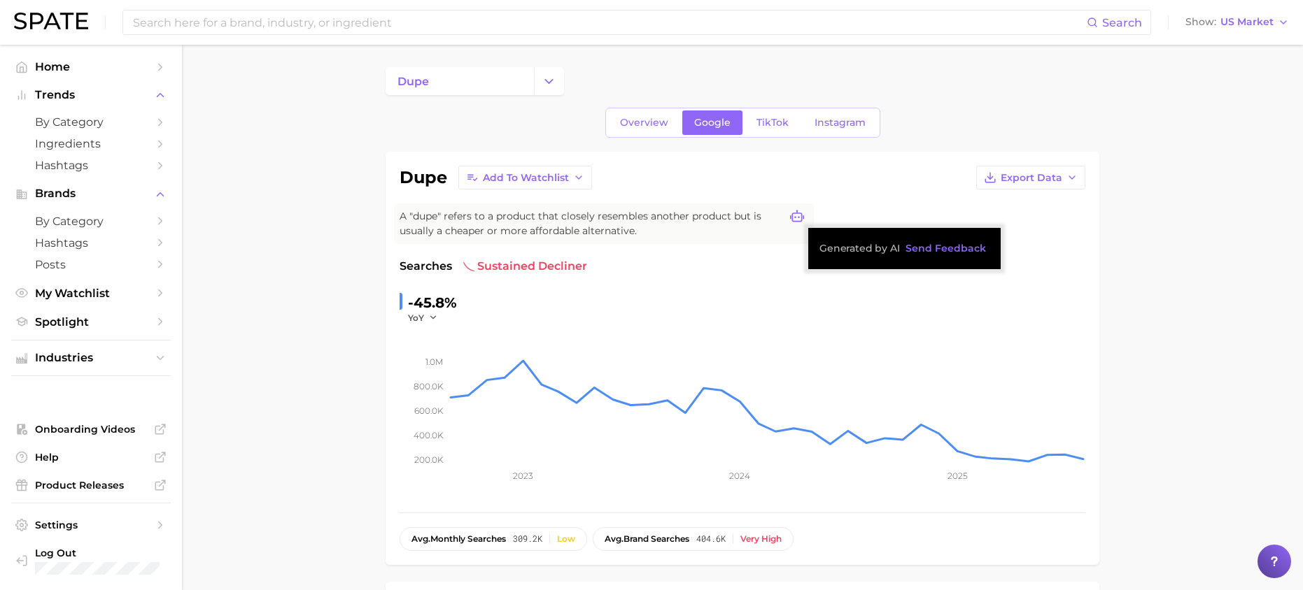
click at [798, 217] on icon at bounding box center [797, 217] width 14 height 14
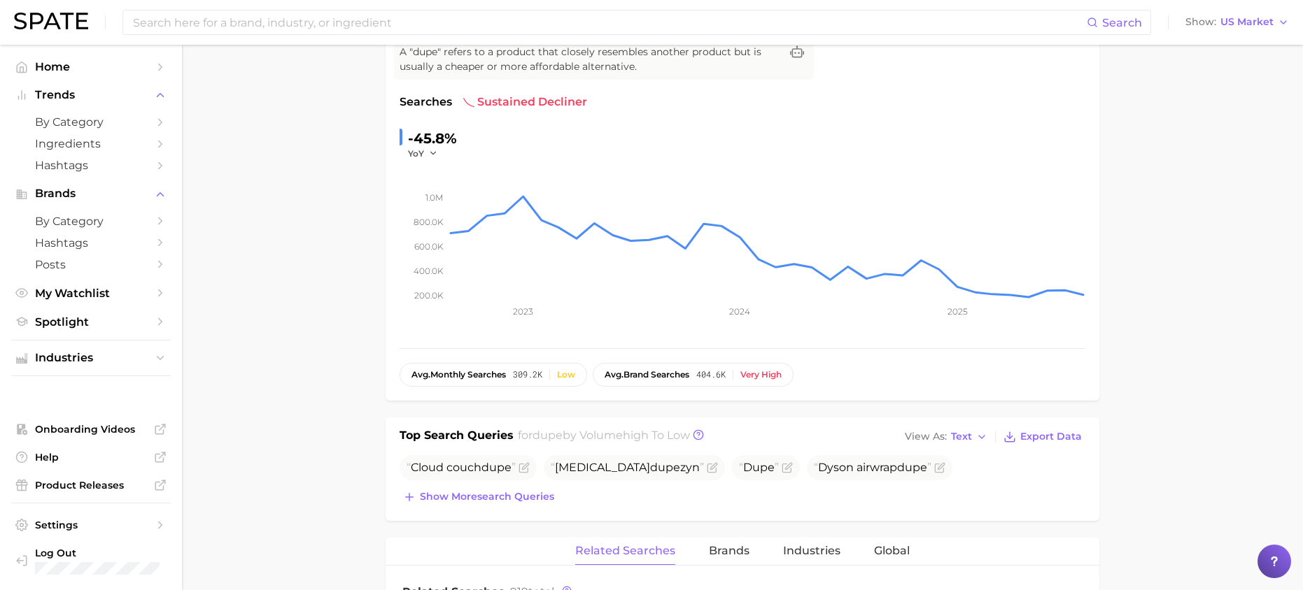
scroll to position [210, 0]
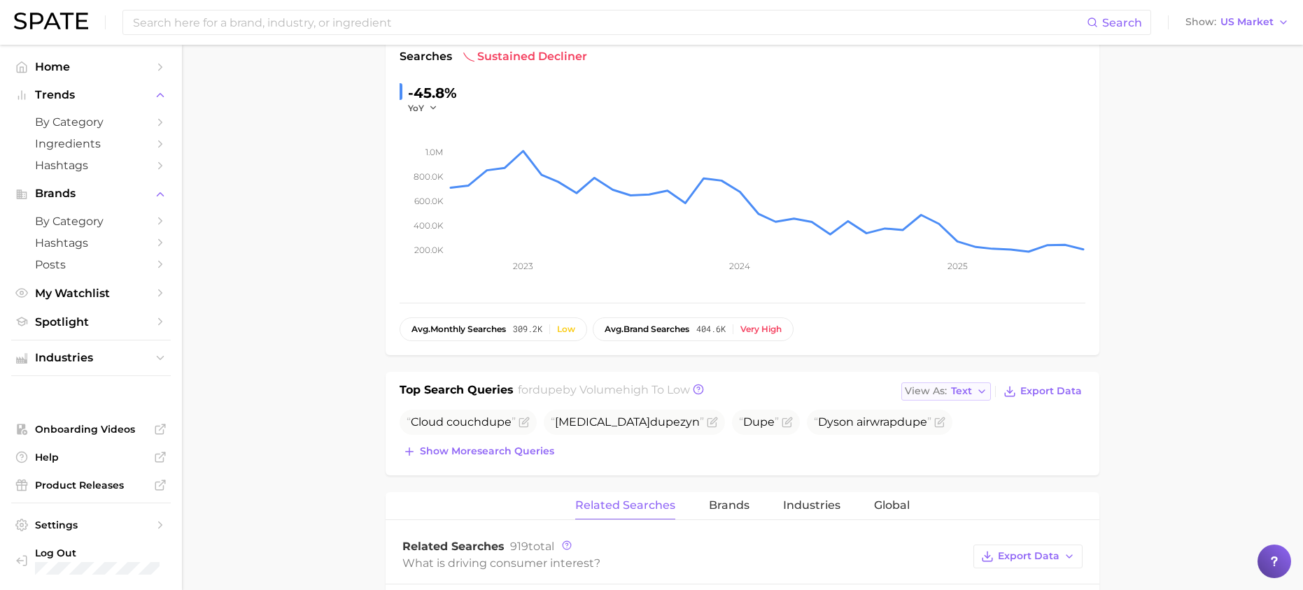
click at [977, 394] on icon "button" at bounding box center [981, 391] width 11 height 11
click at [931, 440] on span "Table" at bounding box center [938, 440] width 27 height 12
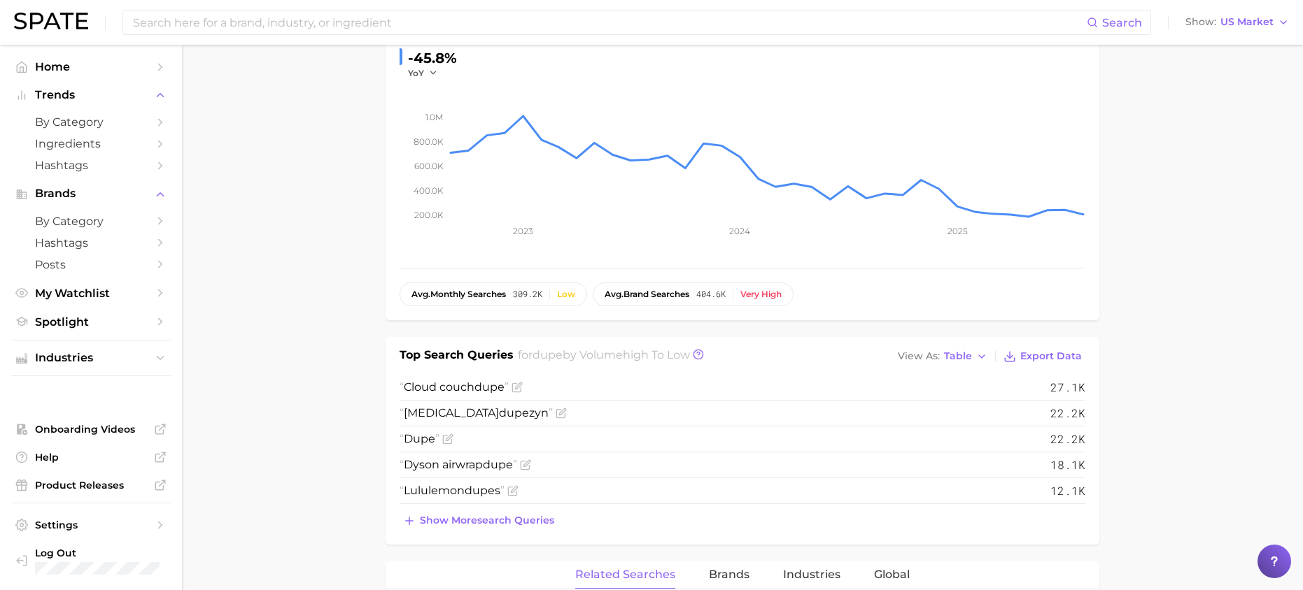
scroll to position [280, 0]
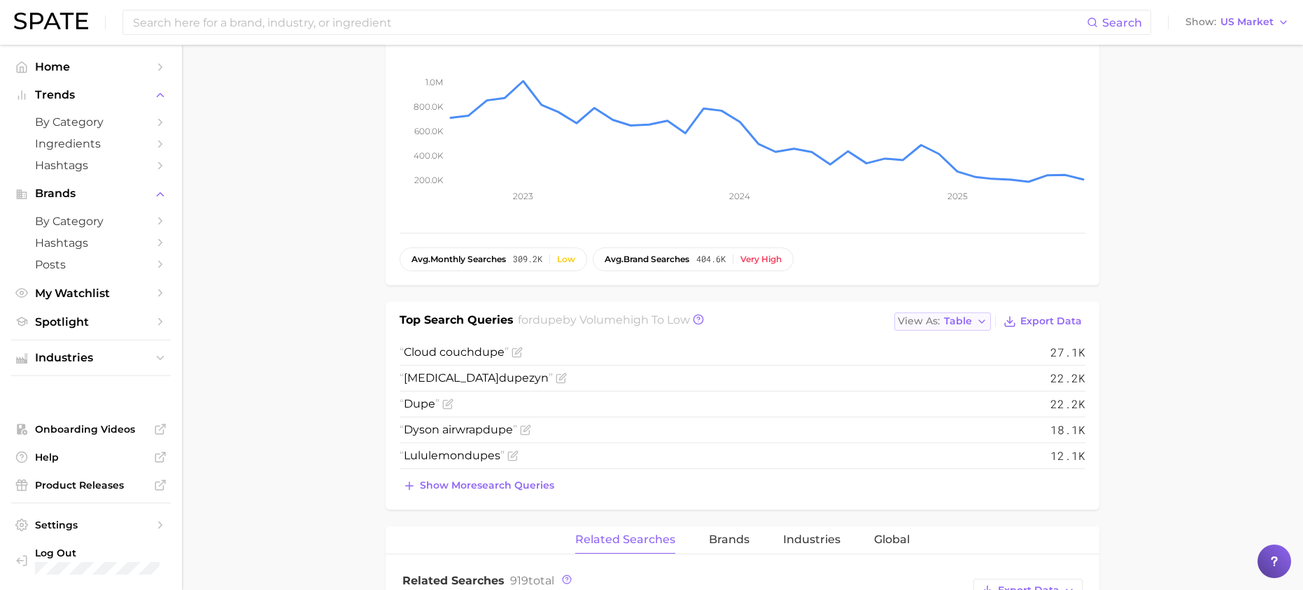
click at [949, 318] on span "Table" at bounding box center [958, 322] width 28 height 8
click at [935, 343] on span "Text" at bounding box center [928, 345] width 21 height 12
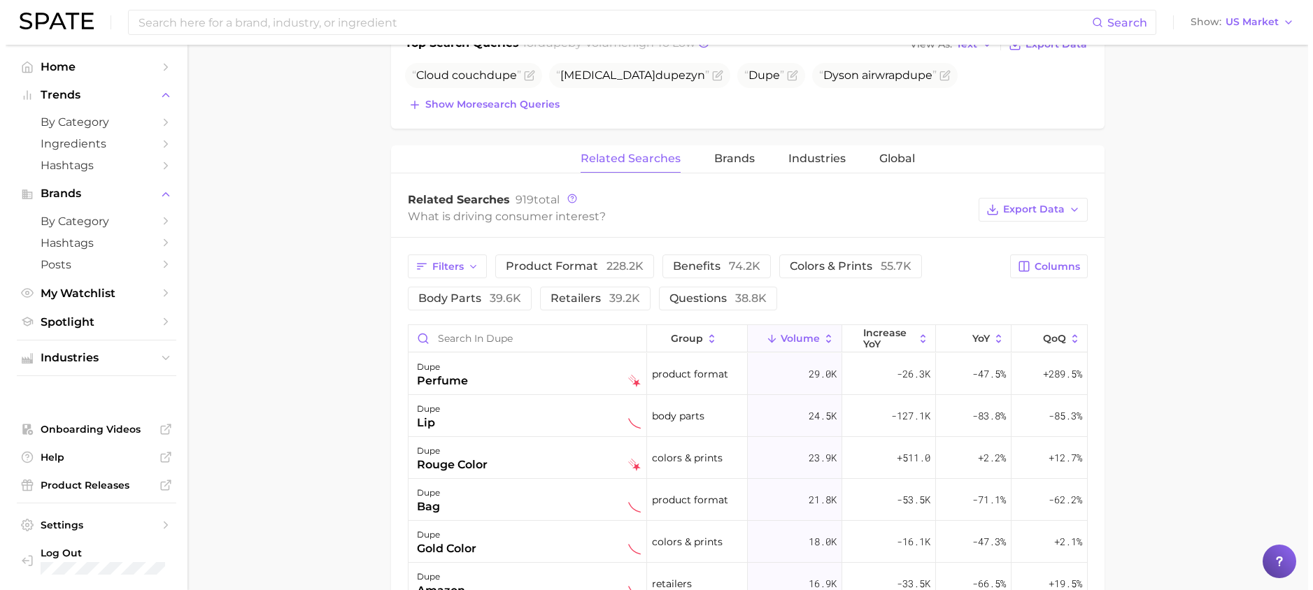
scroll to position [560, 0]
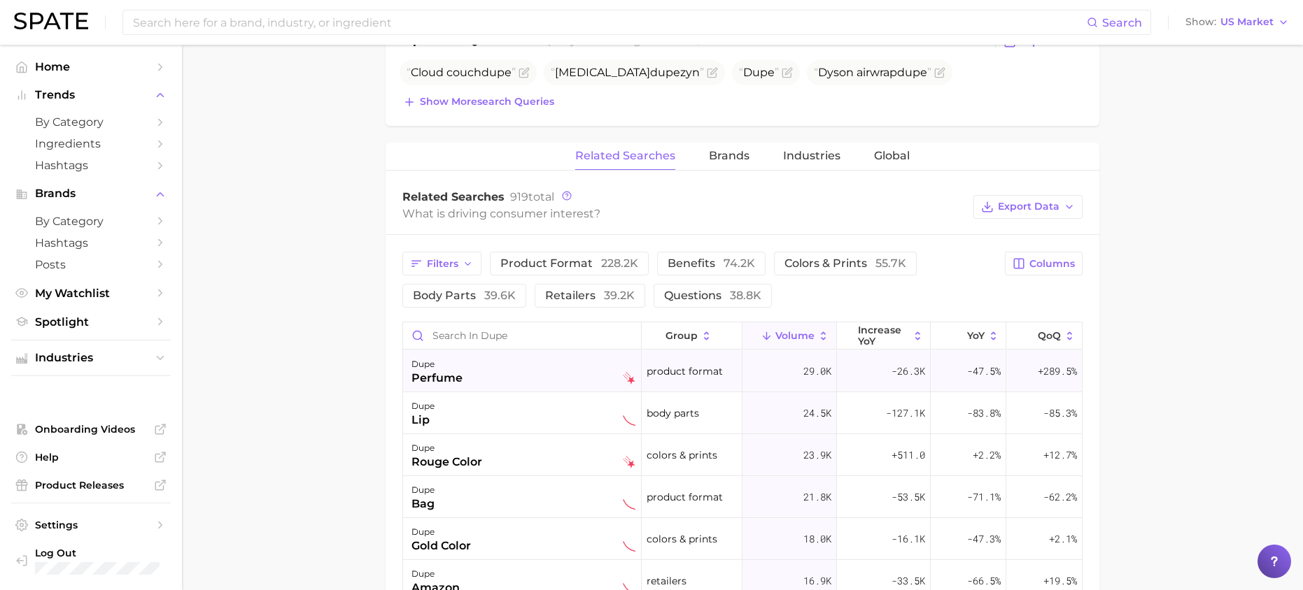
click at [435, 381] on div "perfume" at bounding box center [436, 378] width 51 height 17
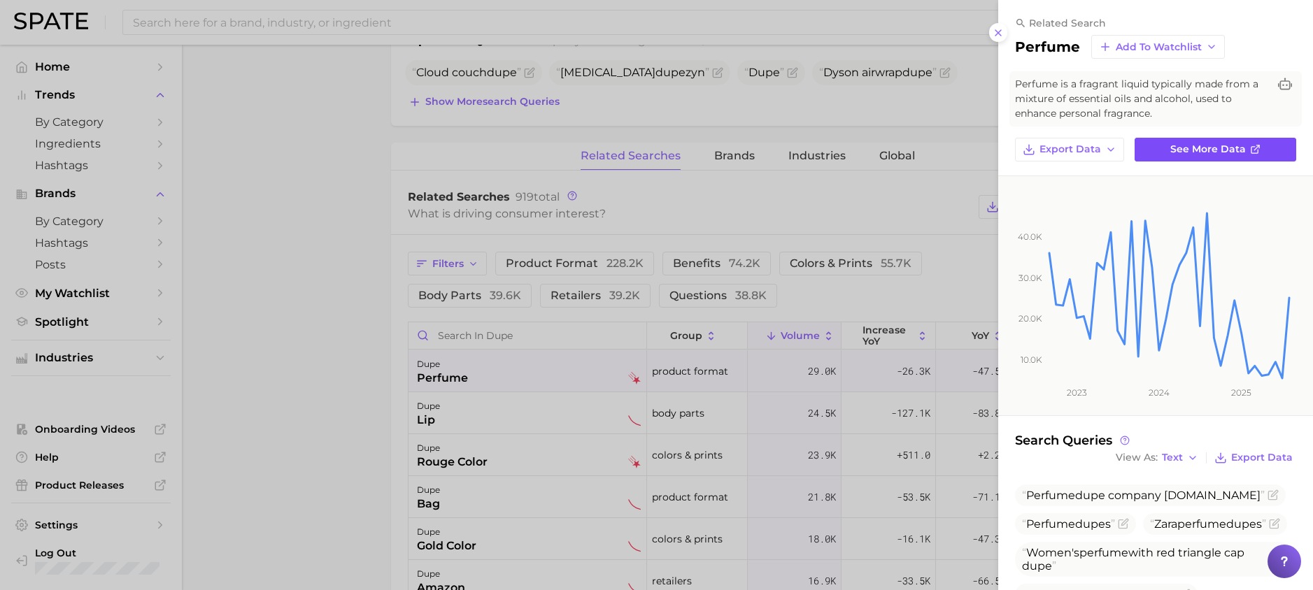
click at [1210, 151] on span "See more data" at bounding box center [1208, 149] width 76 height 12
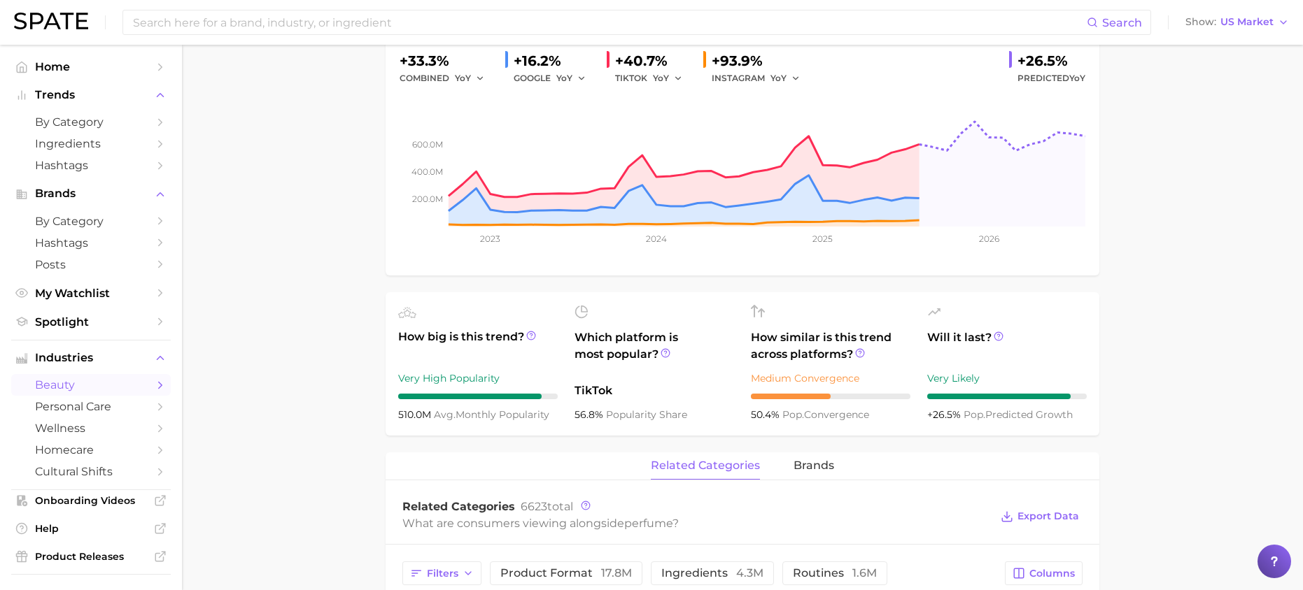
scroll to position [140, 0]
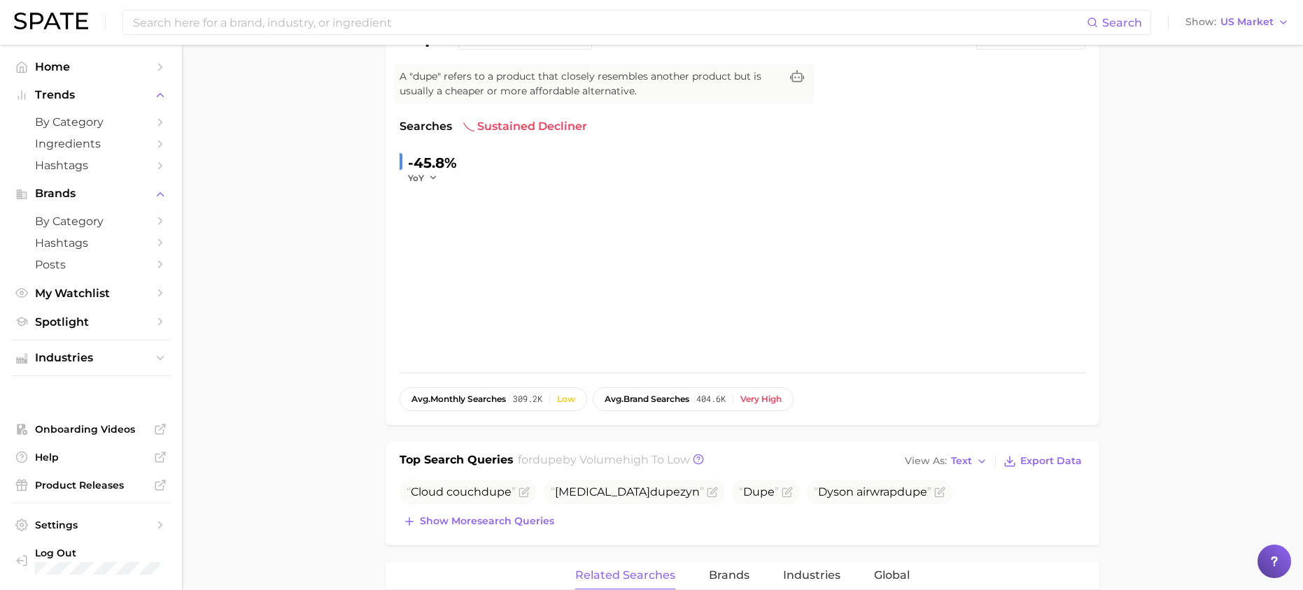
scroll to position [560, 0]
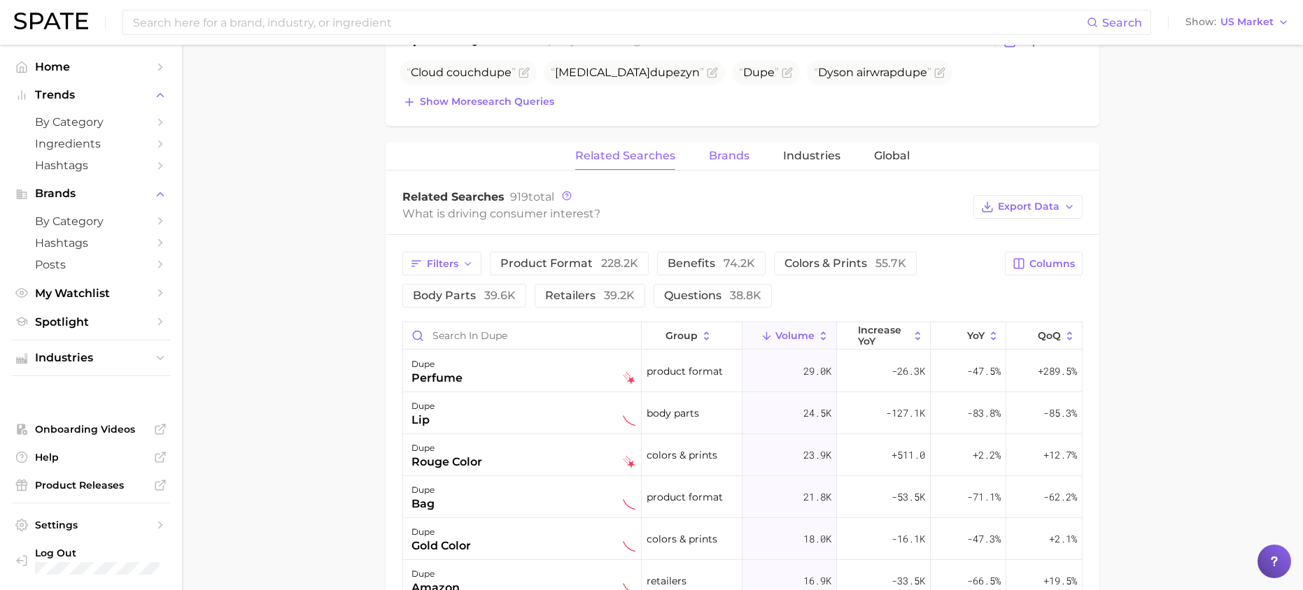
click at [741, 156] on span "Brands" at bounding box center [729, 156] width 41 height 13
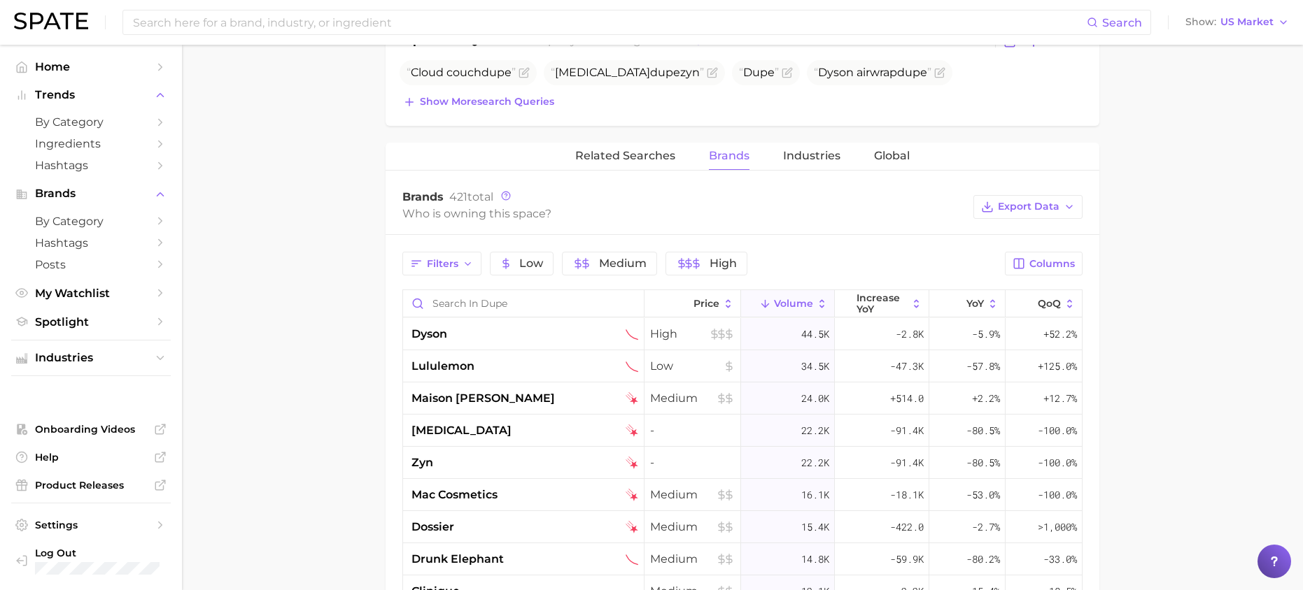
click at [741, 156] on span "Brands" at bounding box center [729, 156] width 41 height 13
click at [657, 164] on button "Related Searches" at bounding box center [625, 156] width 100 height 27
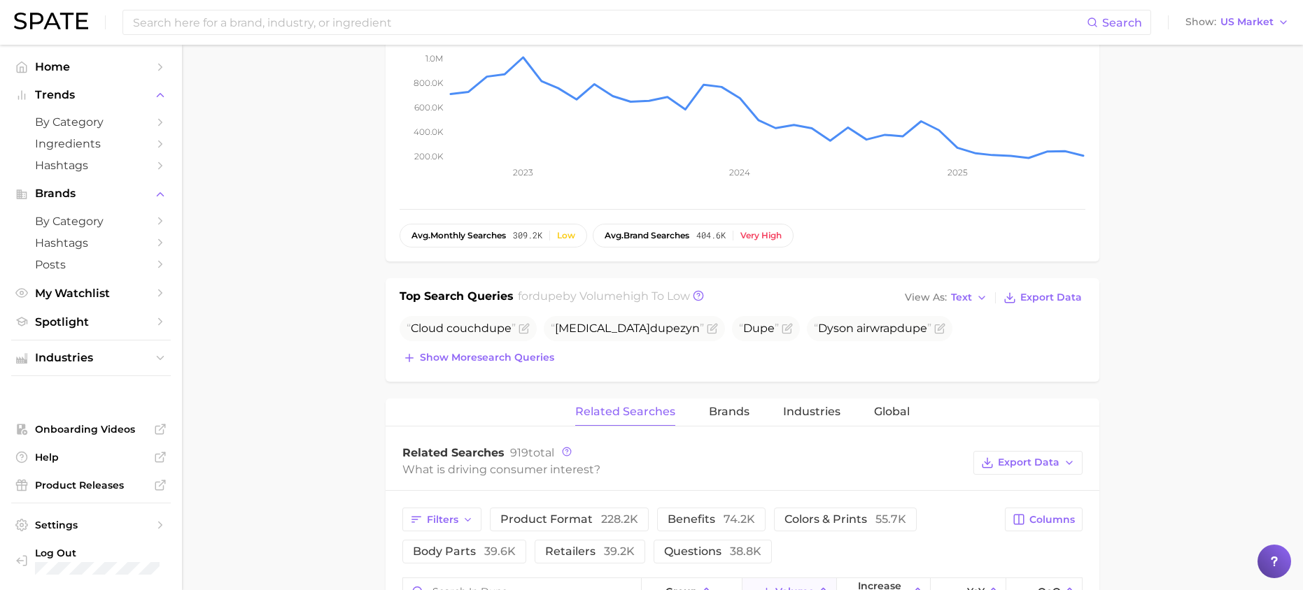
scroll to position [269, 0]
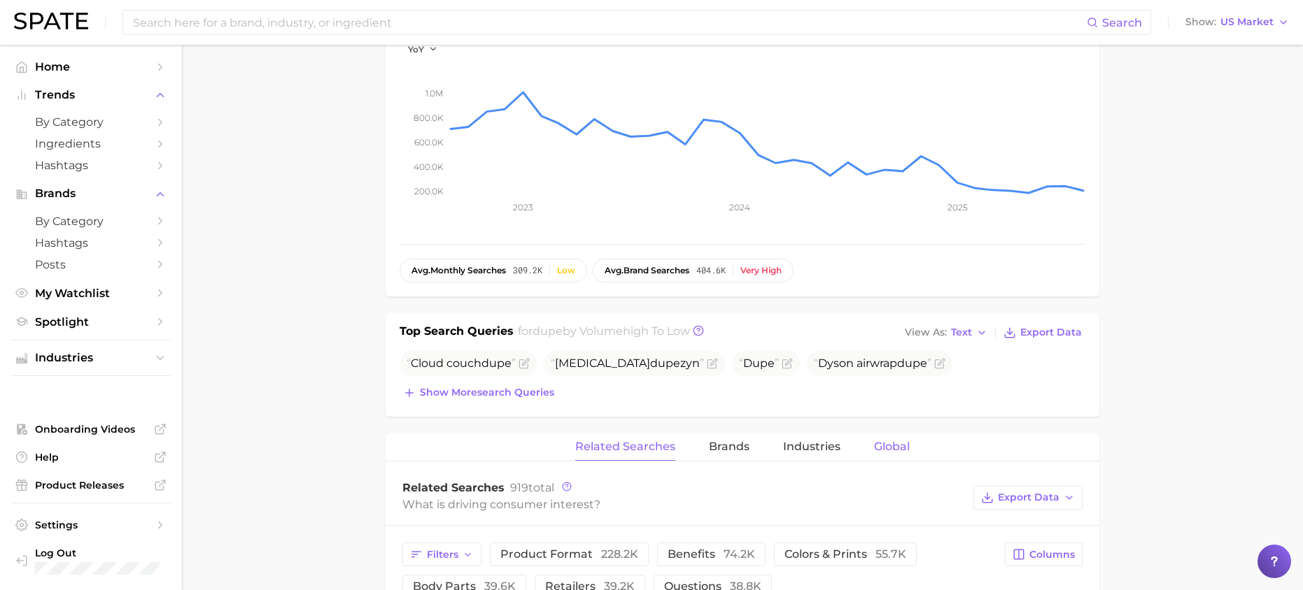
click at [877, 441] on span "Global" at bounding box center [892, 447] width 36 height 13
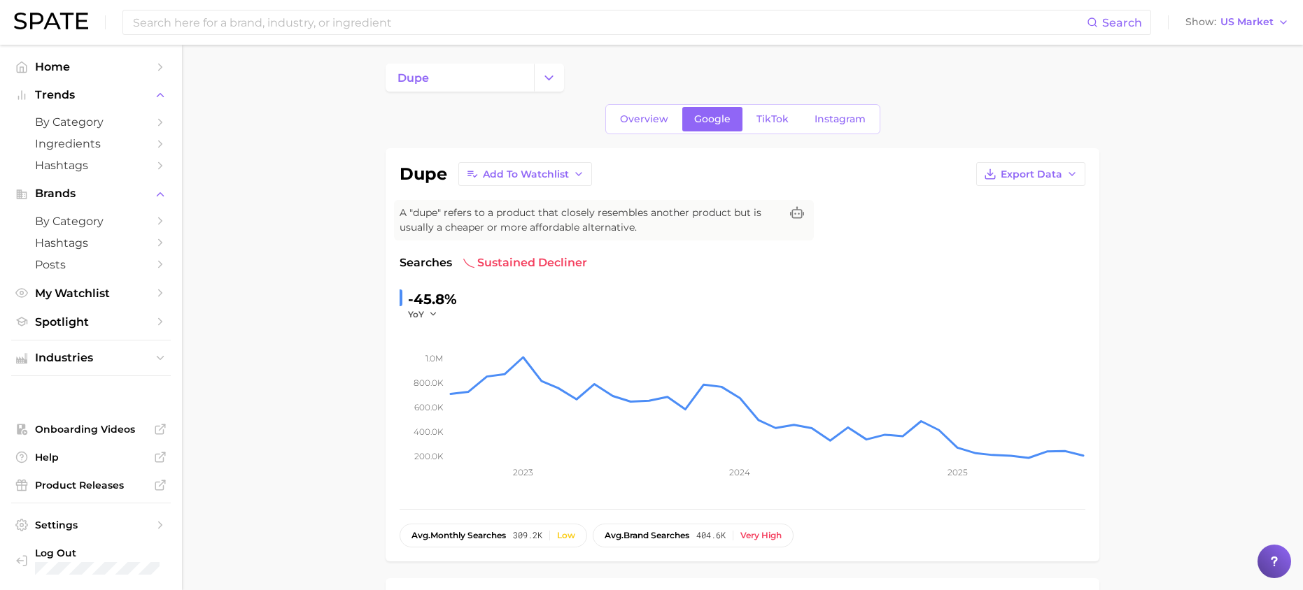
scroll to position [0, 0]
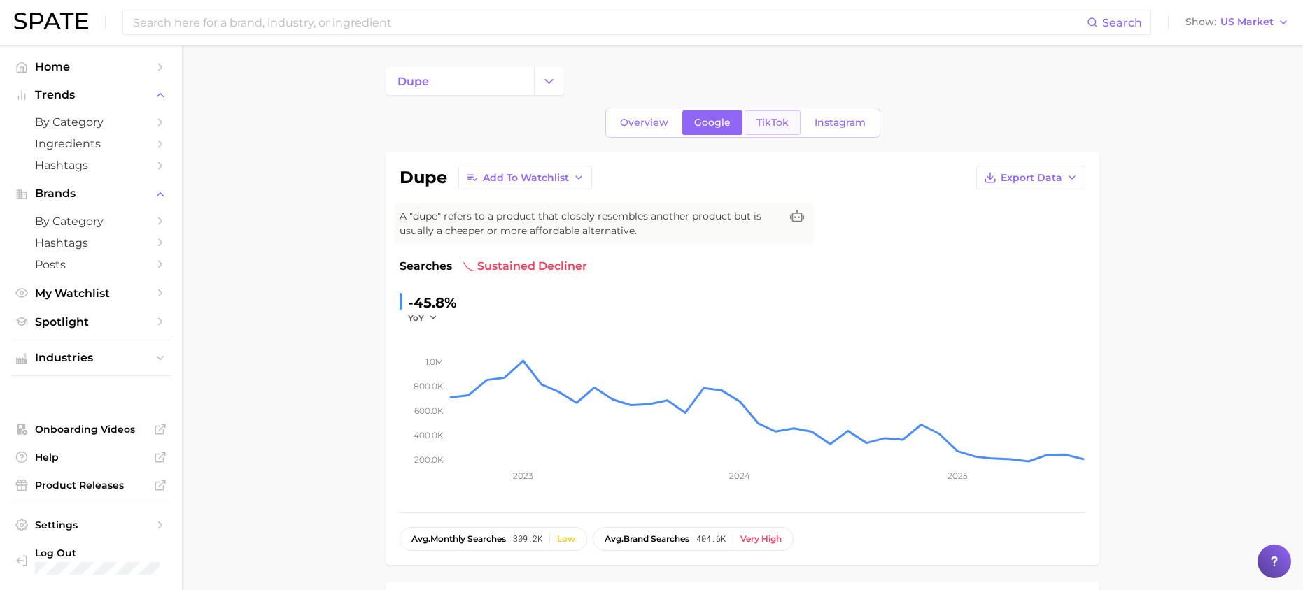
click at [772, 129] on link "TikTok" at bounding box center [772, 123] width 56 height 24
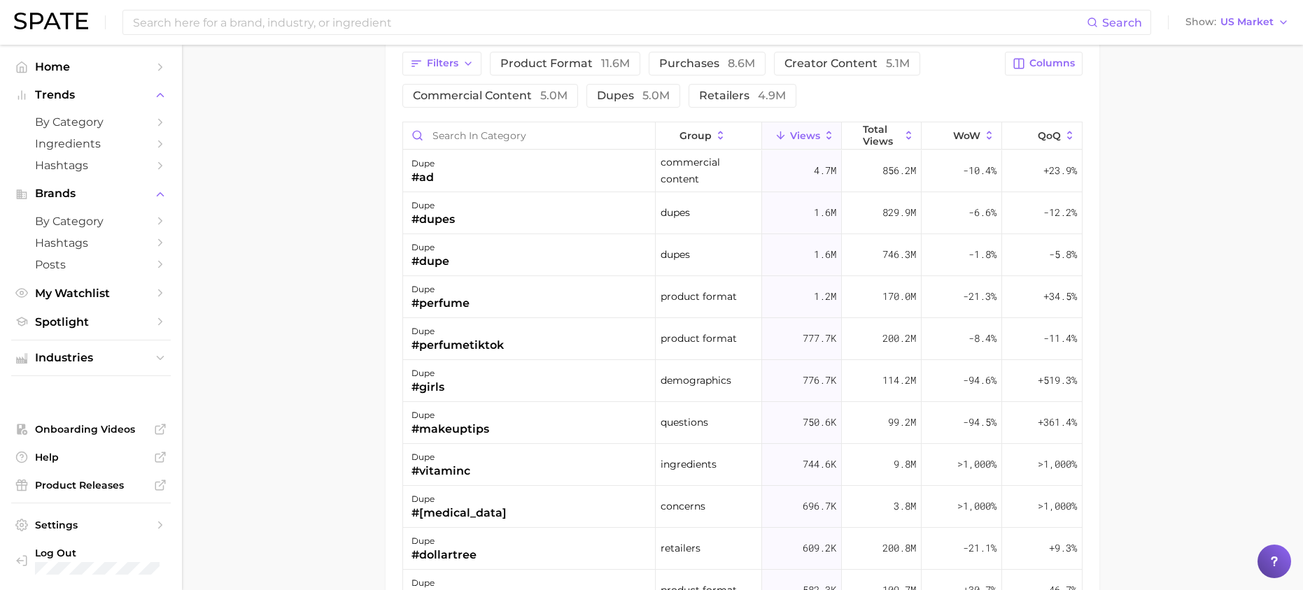
scroll to position [1259, 0]
